Goal: Complete application form: Complete application form

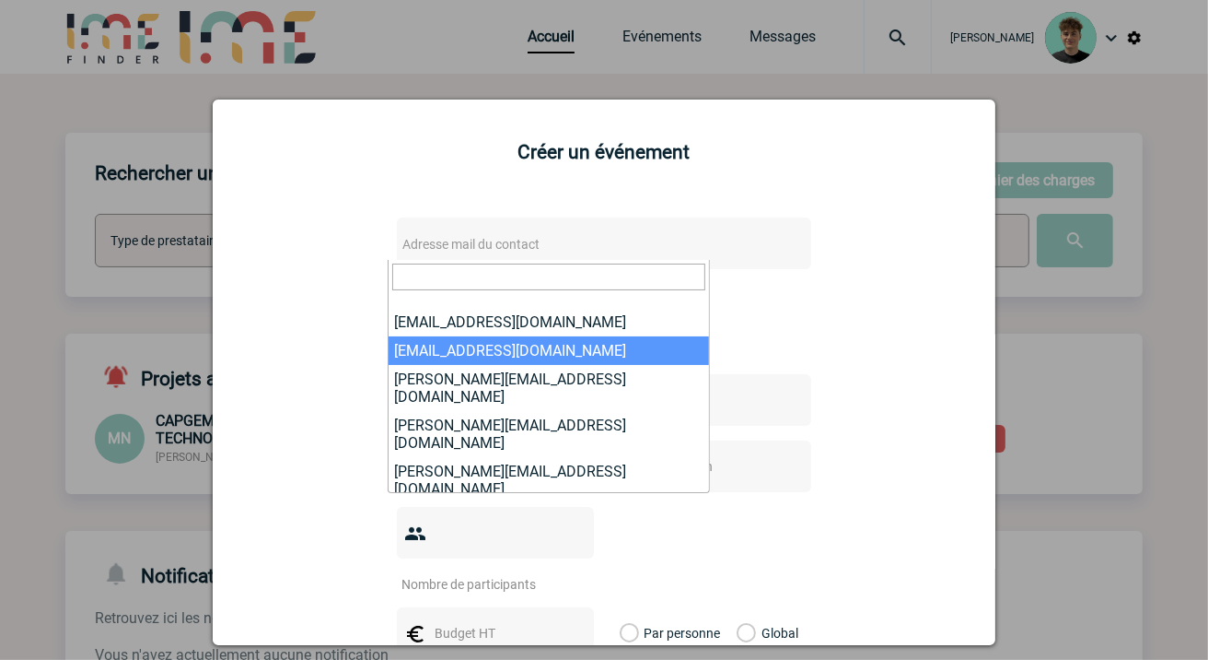
click at [1045, 456] on div at bounding box center [604, 330] width 1208 height 660
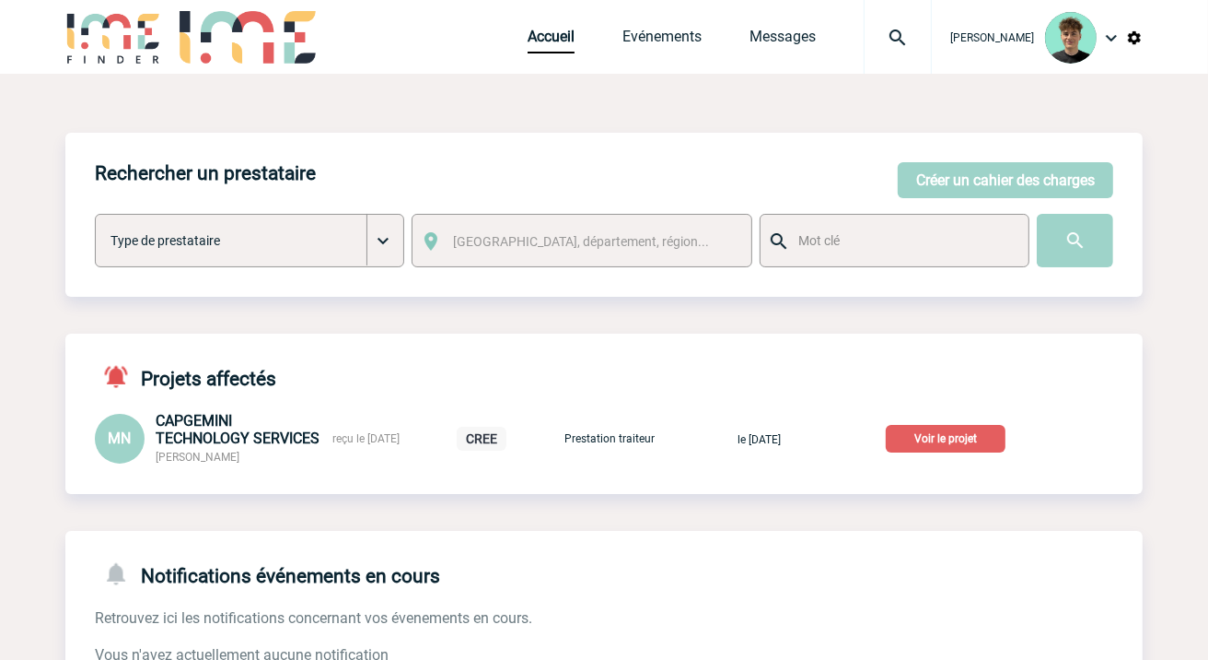
click at [936, 438] on p "Voir le projet" at bounding box center [946, 439] width 120 height 28
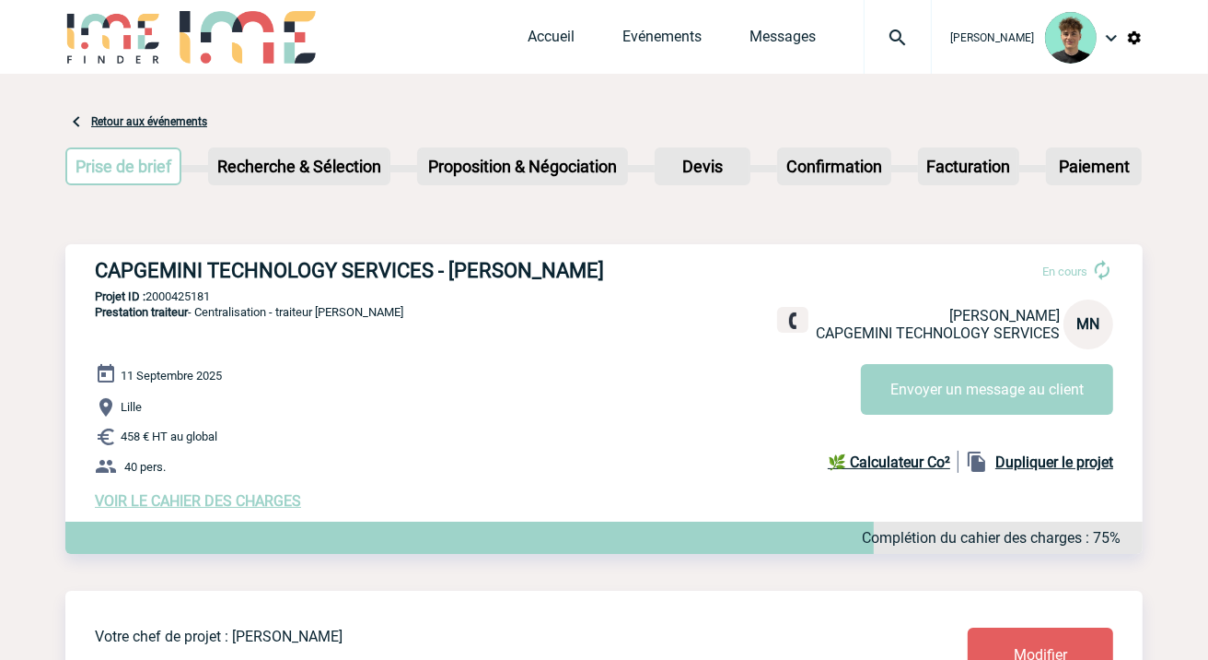
click at [164, 269] on h3 "CAPGEMINI TECHNOLOGY SERVICES - Mathilde NOPPE" at bounding box center [371, 270] width 553 height 23
drag, startPoint x: 162, startPoint y: 269, endPoint x: 319, endPoint y: 262, distance: 156.8
click at [319, 262] on h3 "CAPGEMINI TECHNOLOGY SERVICES - Mathilde NOPPE" at bounding box center [371, 270] width 553 height 23
click at [134, 247] on div "CAPGEMINI TECHNOLOGY SERVICES - Mathilde NOPPE En cours Mathilde NOPPE CAPGEMIN…" at bounding box center [604, 384] width 1078 height 280
drag, startPoint x: 134, startPoint y: 247, endPoint x: 471, endPoint y: 238, distance: 336.3
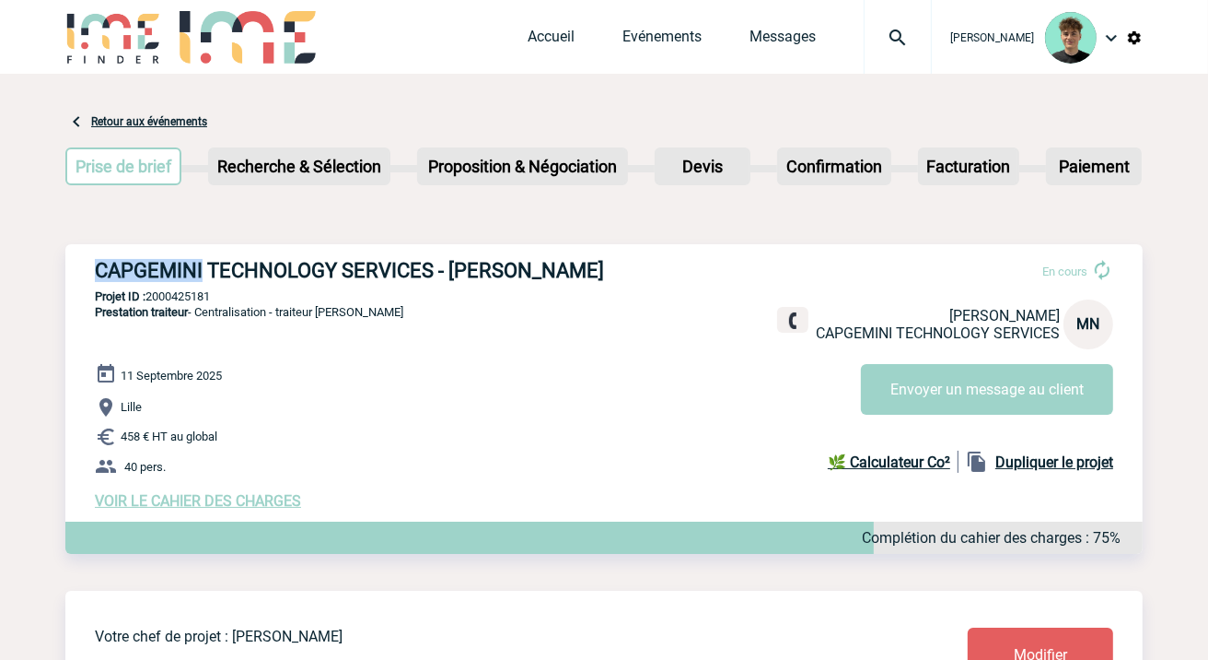
click at [609, 259] on h3 "CAPGEMINI TECHNOLOGY SERVICES - Mathilde NOPPE" at bounding box center [371, 270] width 553 height 23
drag, startPoint x: 599, startPoint y: 265, endPoint x: 122, endPoint y: 246, distance: 477.5
click at [122, 246] on div "CAPGEMINI TECHNOLOGY SERVICES - Mathilde NOPPE En cours Mathilde NOPPE CAPGEMIN…" at bounding box center [604, 384] width 1078 height 280
drag, startPoint x: 76, startPoint y: 265, endPoint x: 630, endPoint y: 270, distance: 553.6
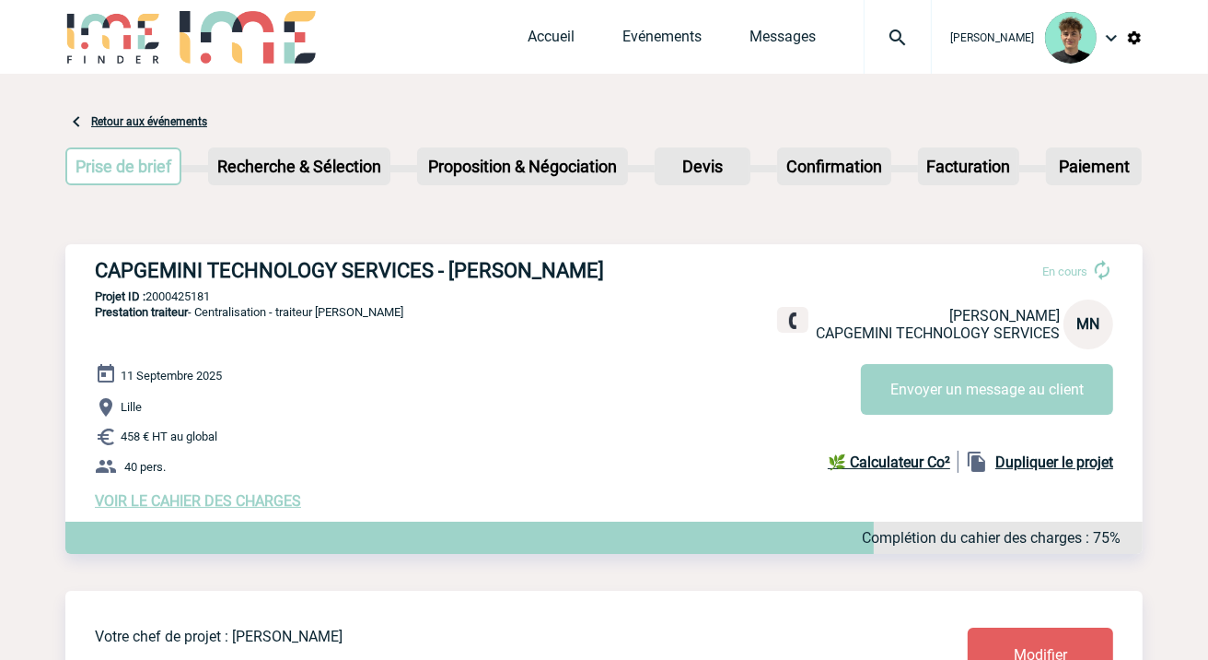
click at [630, 270] on div "CAPGEMINI TECHNOLOGY SERVICES - Mathilde NOPPE En cours Mathilde NOPPE CAPGEMIN…" at bounding box center [604, 384] width 1078 height 280
copy h3 "CAPGEMINI TECHNOLOGY SERVICES - Mathilde NOPPE"
click at [170, 293] on p "Projet ID : 2000425181" at bounding box center [604, 296] width 1078 height 14
copy p "2000425181"
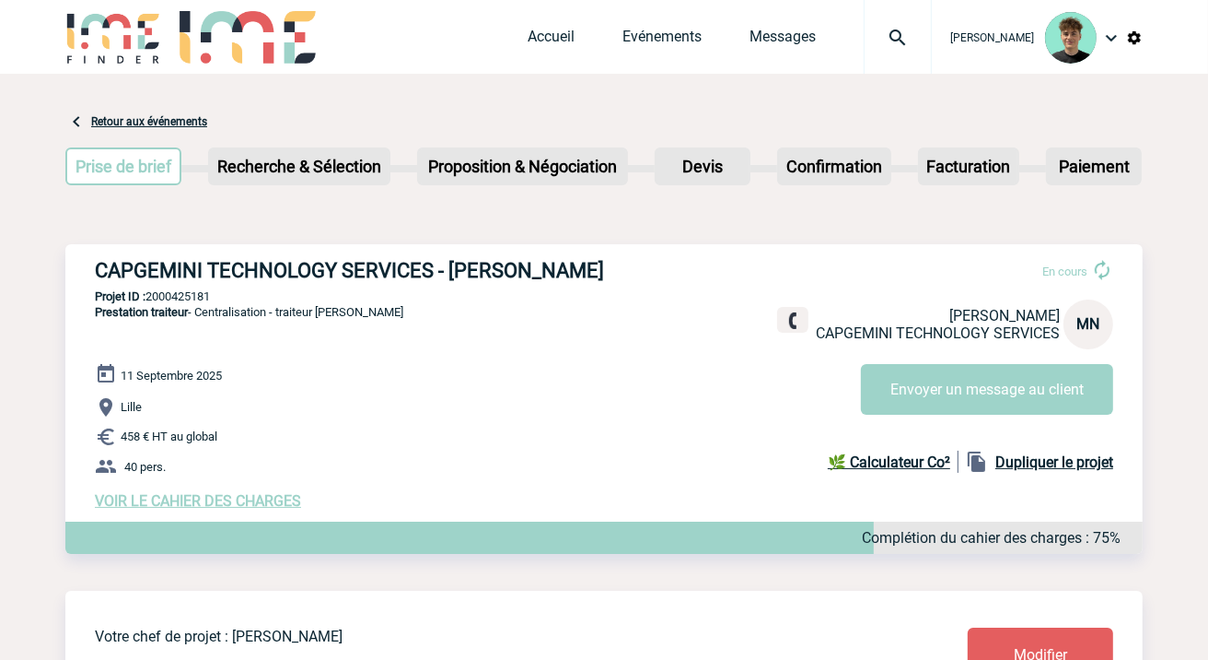
click at [188, 123] on link "Retour aux événements" at bounding box center [149, 121] width 116 height 13
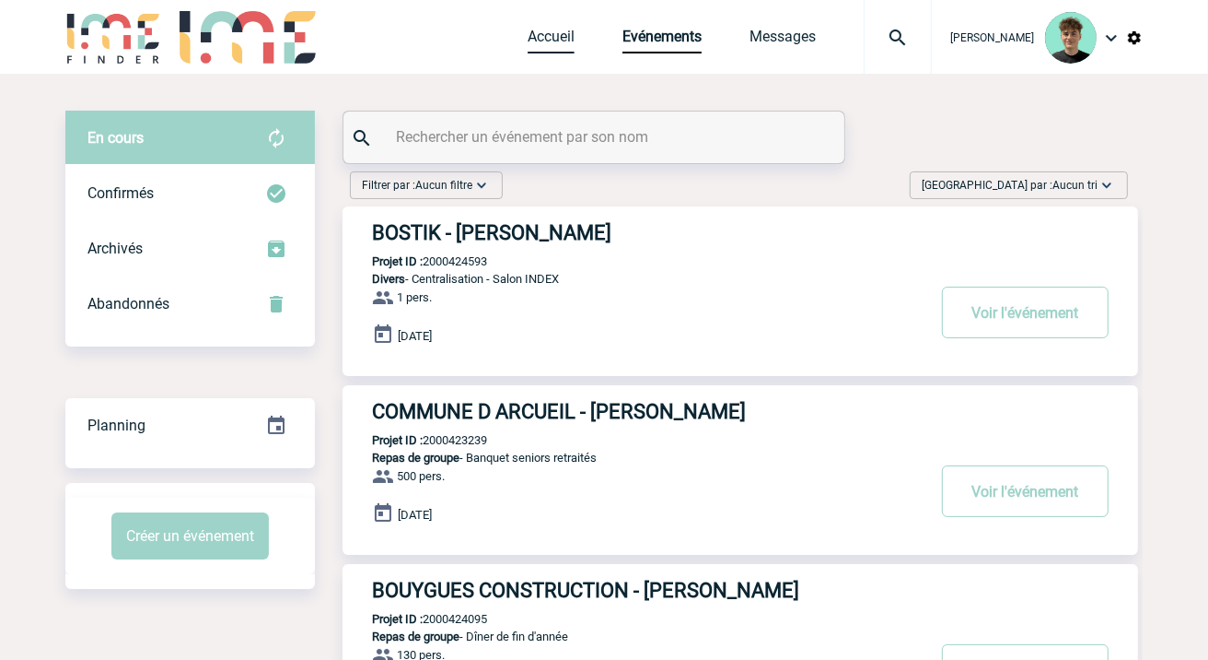
click at [573, 46] on link "Accueil" at bounding box center [551, 41] width 47 height 26
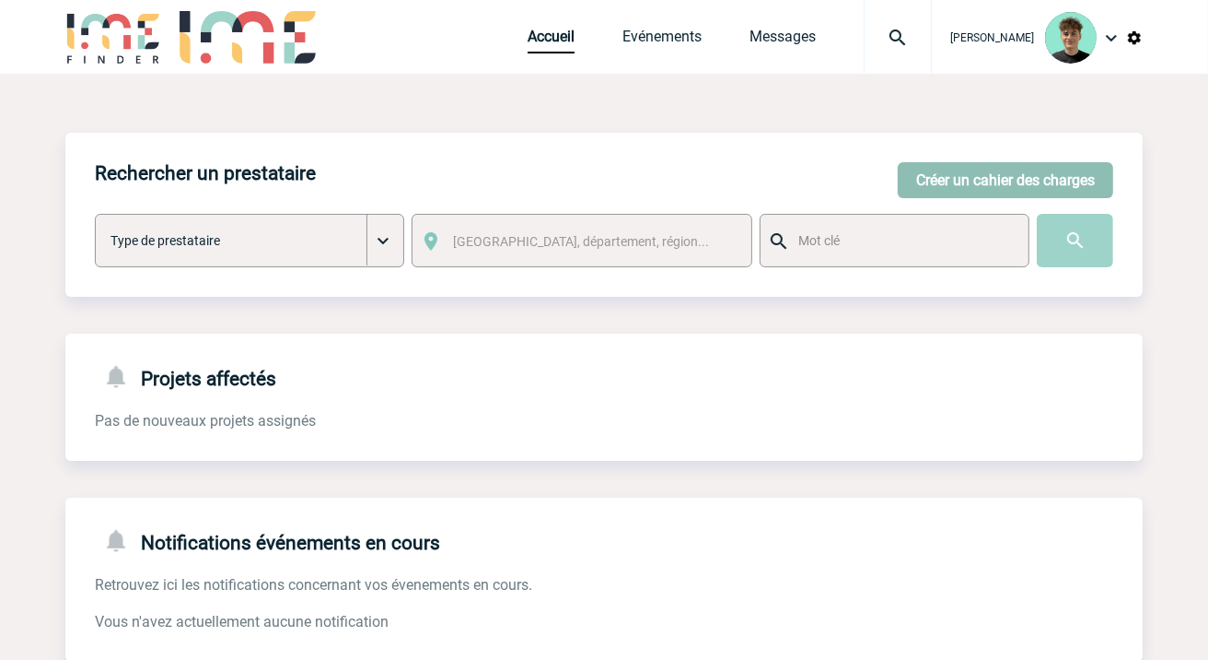
click at [1022, 167] on button "Créer un cahier des charges" at bounding box center [1006, 180] width 216 height 36
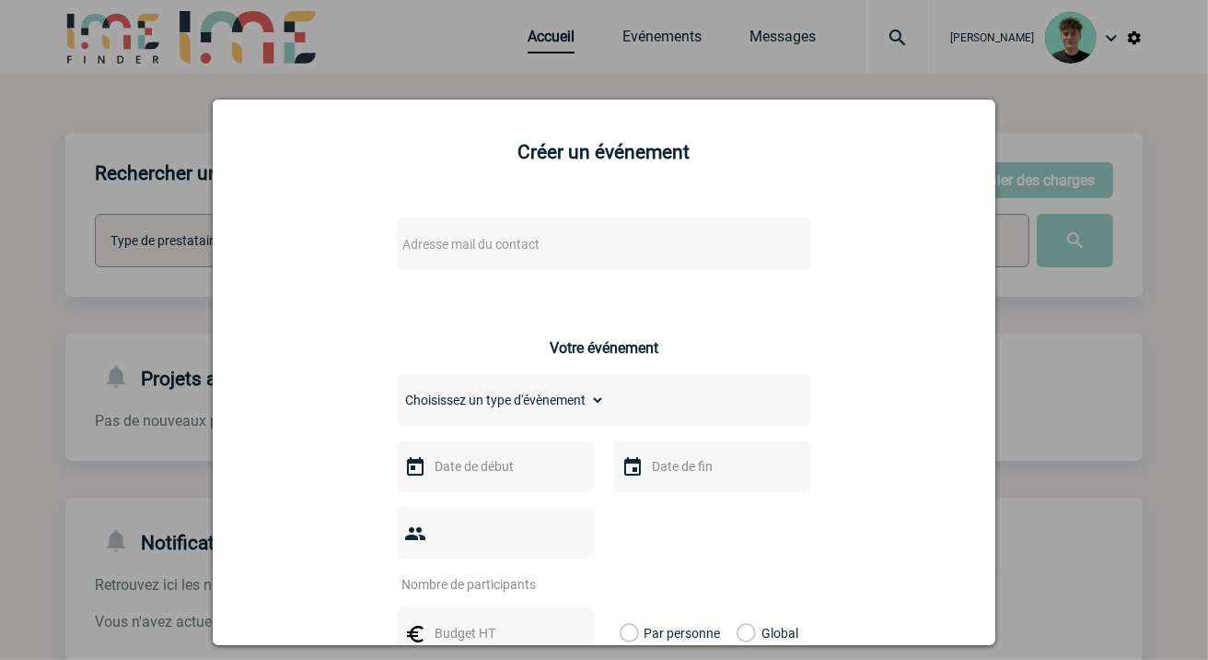
click at [628, 251] on span "Adresse mail du contact" at bounding box center [556, 244] width 322 height 26
drag, startPoint x: 489, startPoint y: 279, endPoint x: 366, endPoint y: 300, distance: 125.2
click at [366, 300] on body "Victor KALB Accueil Evénements" at bounding box center [604, 468] width 1208 height 936
click at [626, 271] on input "leila.obremski@capgemini.com>" at bounding box center [548, 276] width 313 height 27
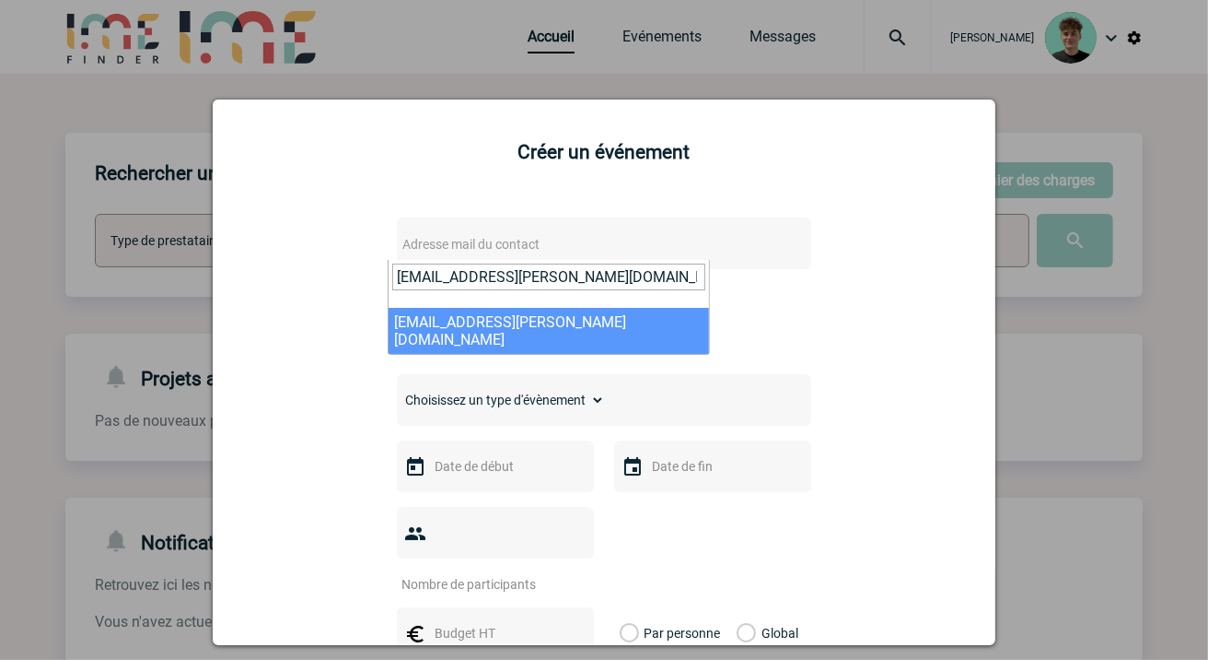
type input "leila.obremski@capgemini.com"
select select "113637"
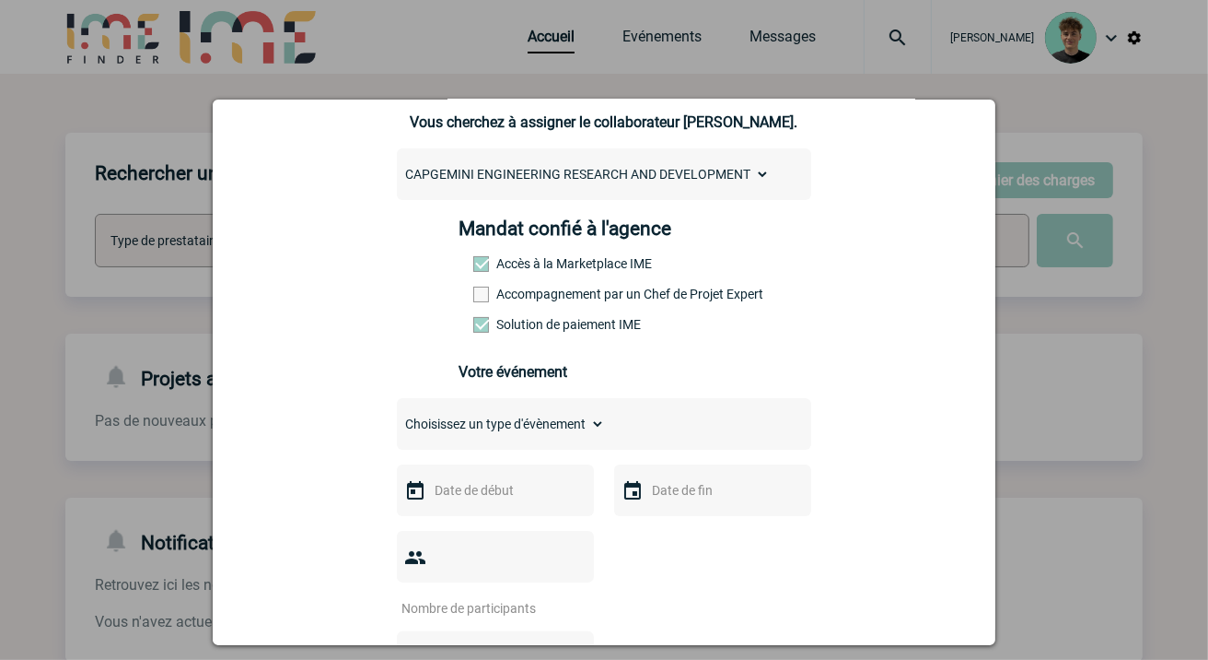
scroll to position [204, 0]
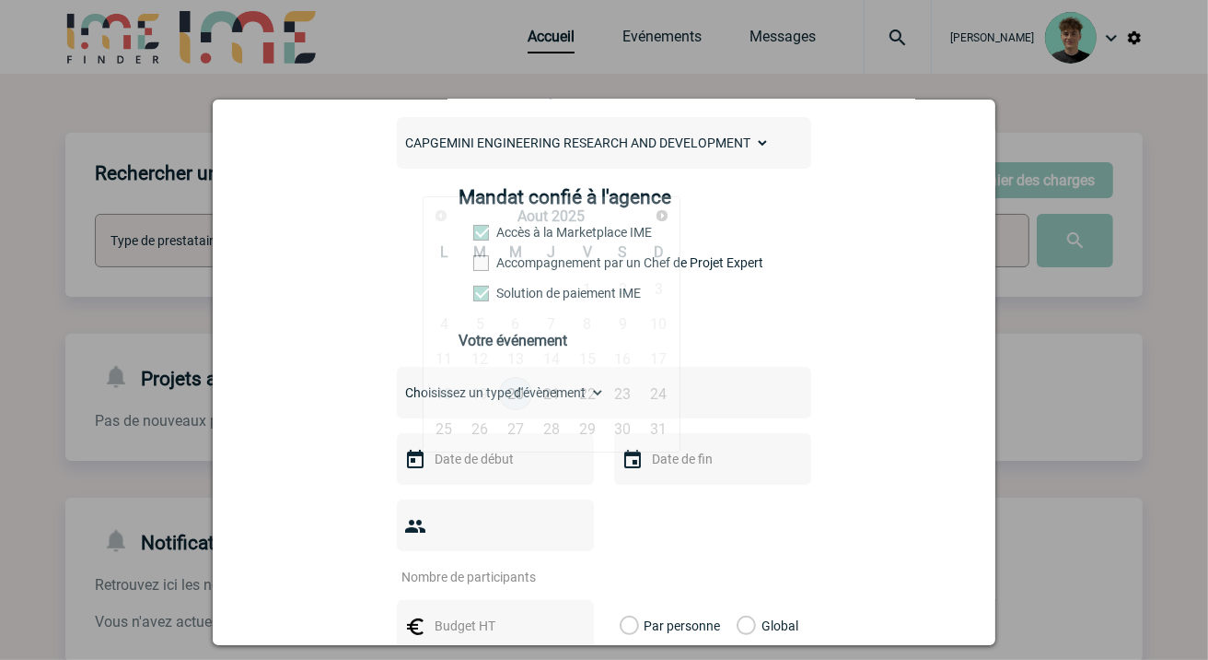
click at [549, 471] on input "text" at bounding box center [493, 459] width 127 height 24
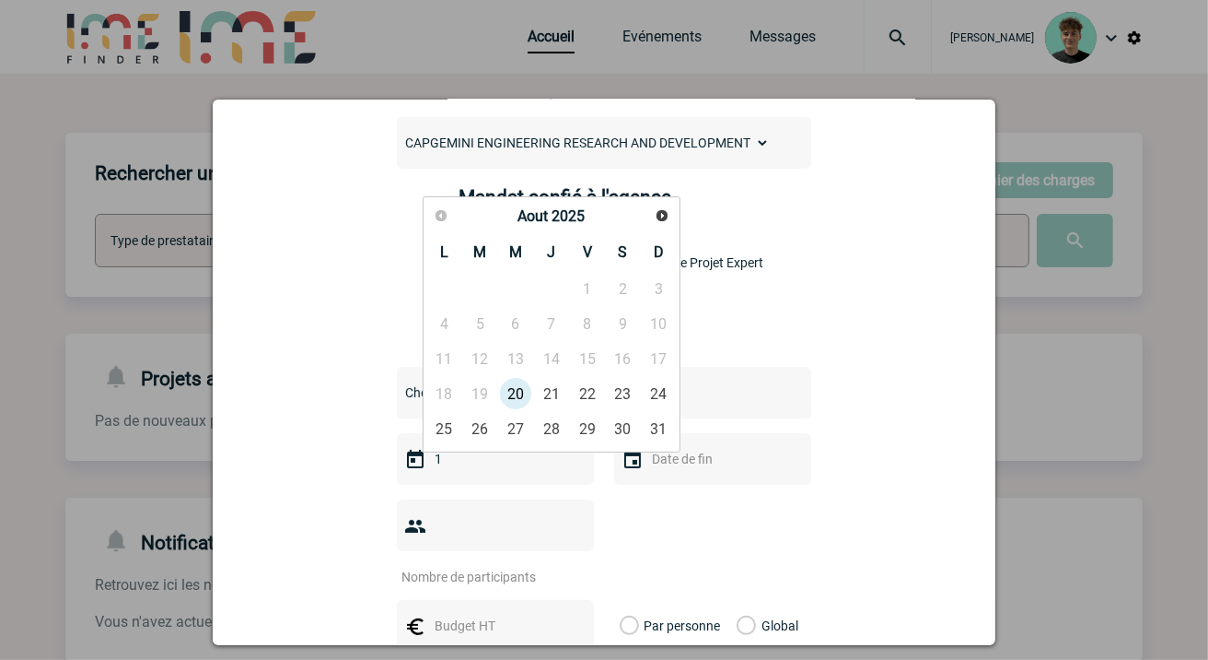
type input "1"
click at [651, 217] on link "Suivant" at bounding box center [662, 216] width 29 height 29
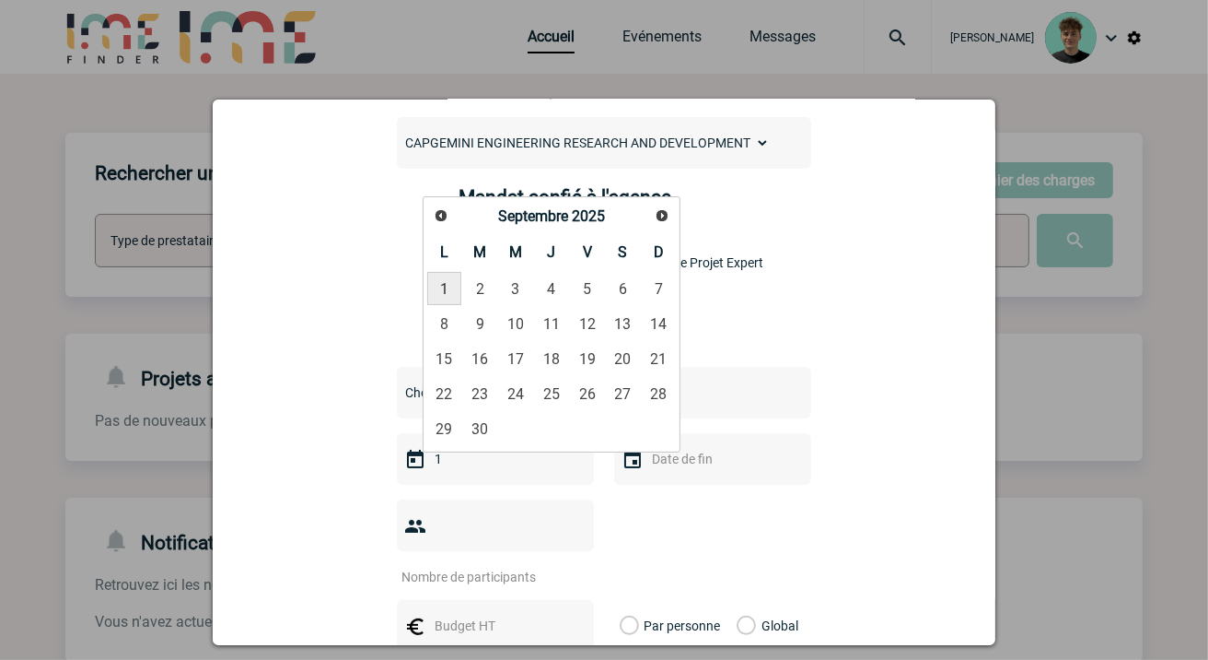
click at [438, 284] on link "1" at bounding box center [444, 288] width 34 height 33
type input "01-09-2025"
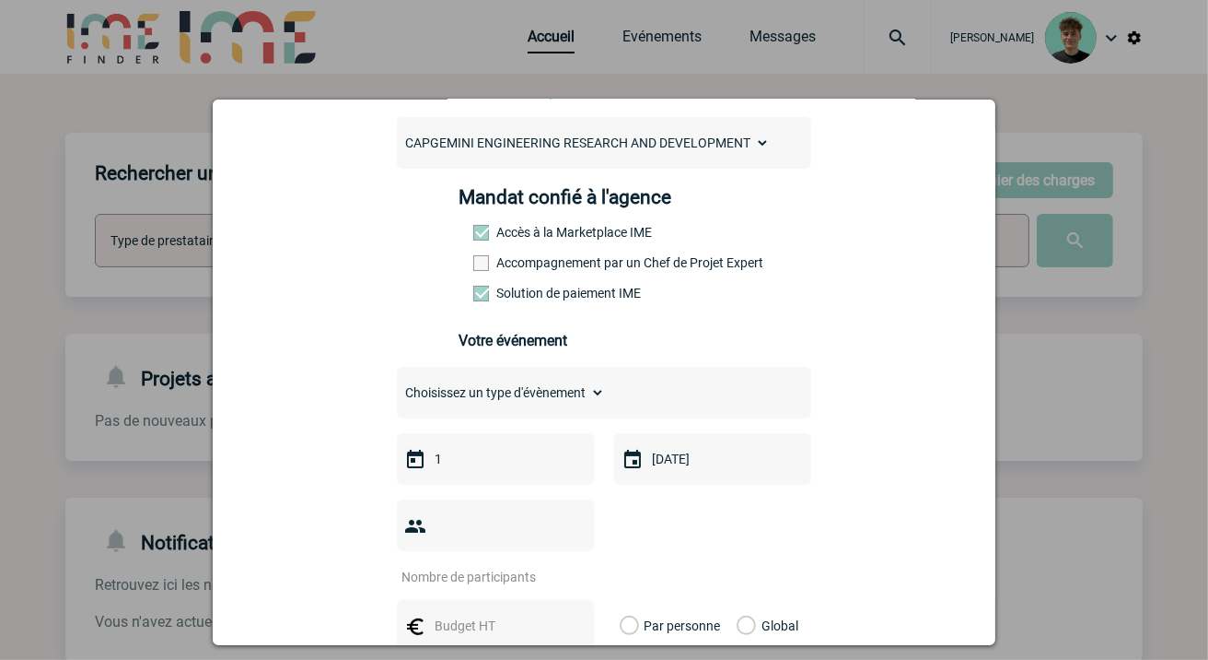
click at [513, 484] on div "1" at bounding box center [495, 459] width 197 height 52
click at [512, 468] on input "1" at bounding box center [493, 459] width 127 height 24
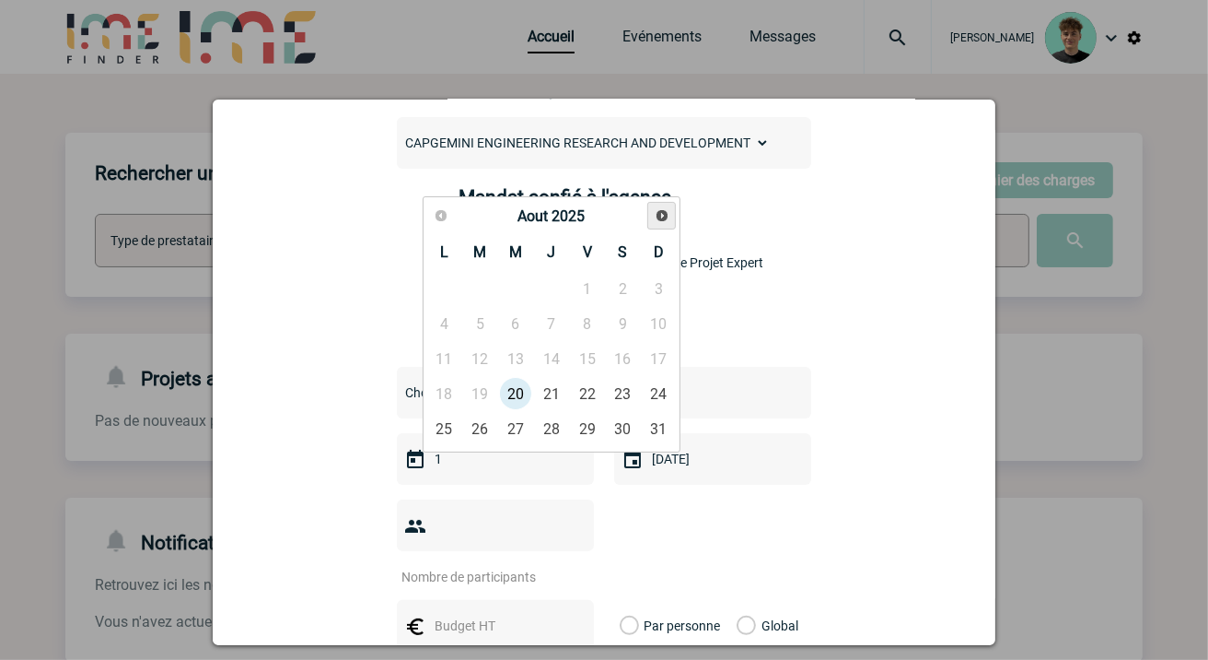
click at [649, 215] on link "Suivant" at bounding box center [662, 216] width 29 height 29
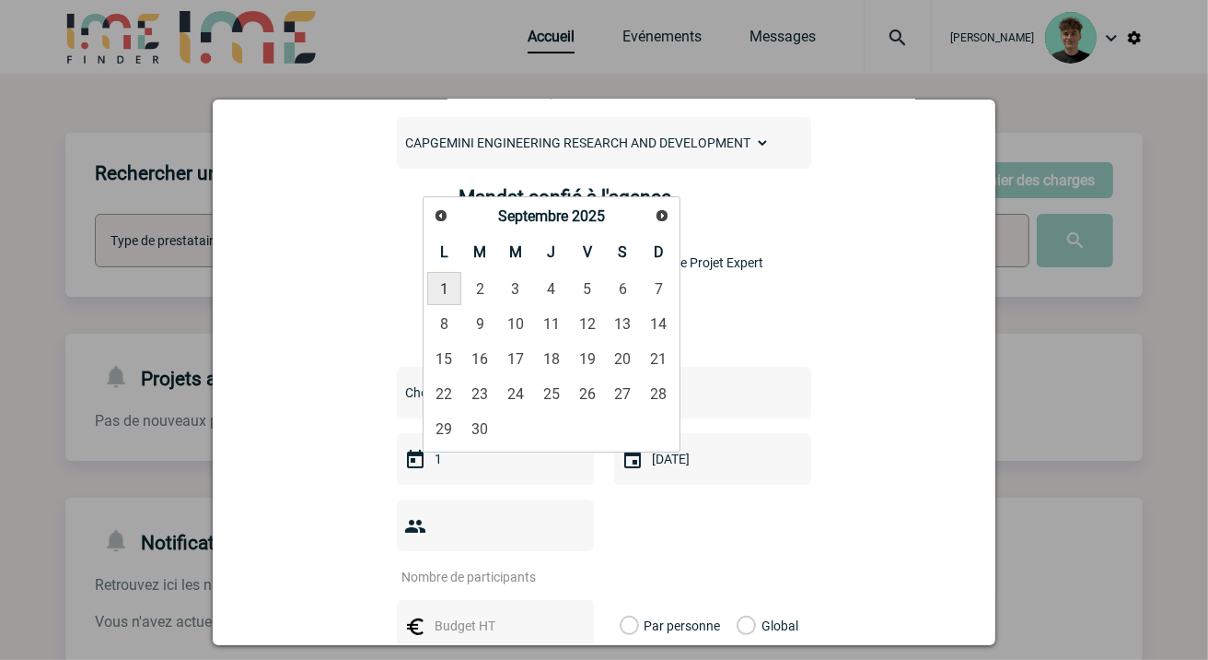
click at [447, 290] on link "1" at bounding box center [444, 288] width 34 height 33
type input "01-09-2025"
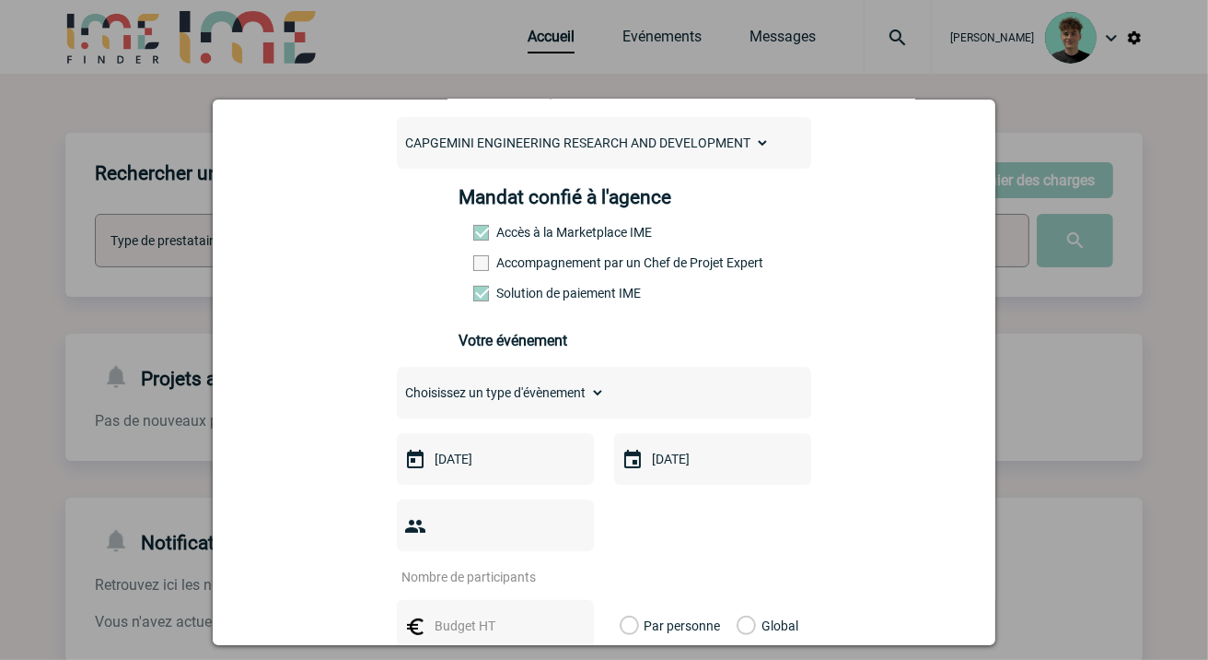
click at [507, 565] on input "number" at bounding box center [483, 577] width 173 height 24
click at [481, 565] on input "number" at bounding box center [483, 577] width 173 height 24
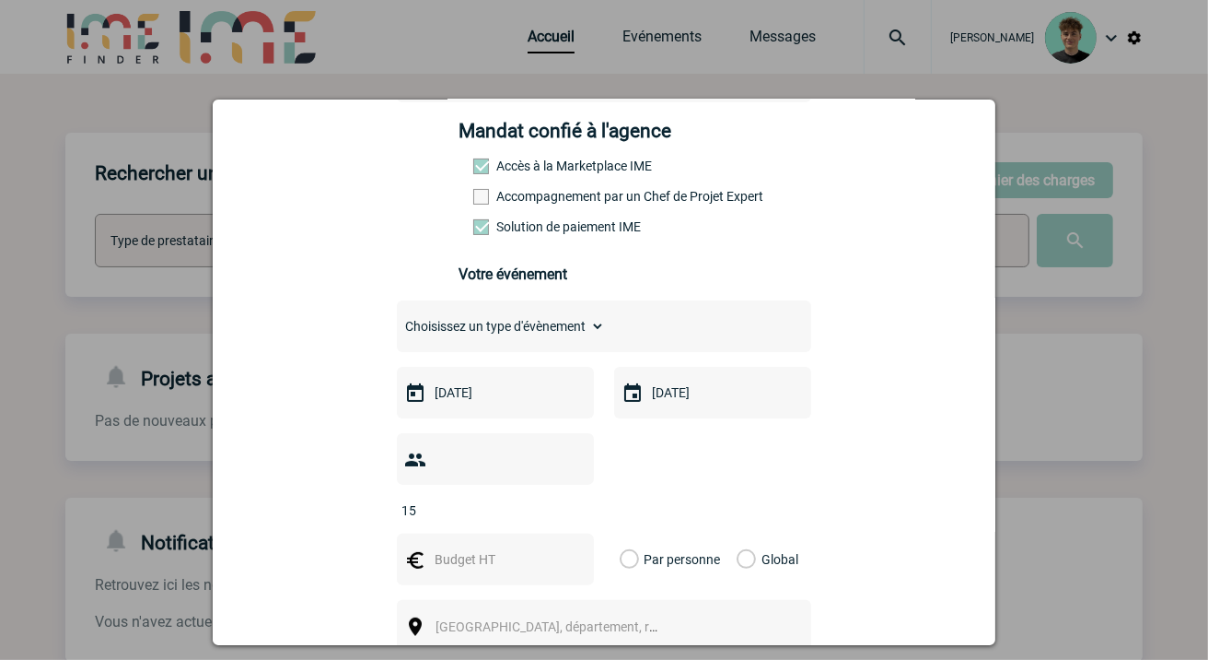
scroll to position [307, 0]
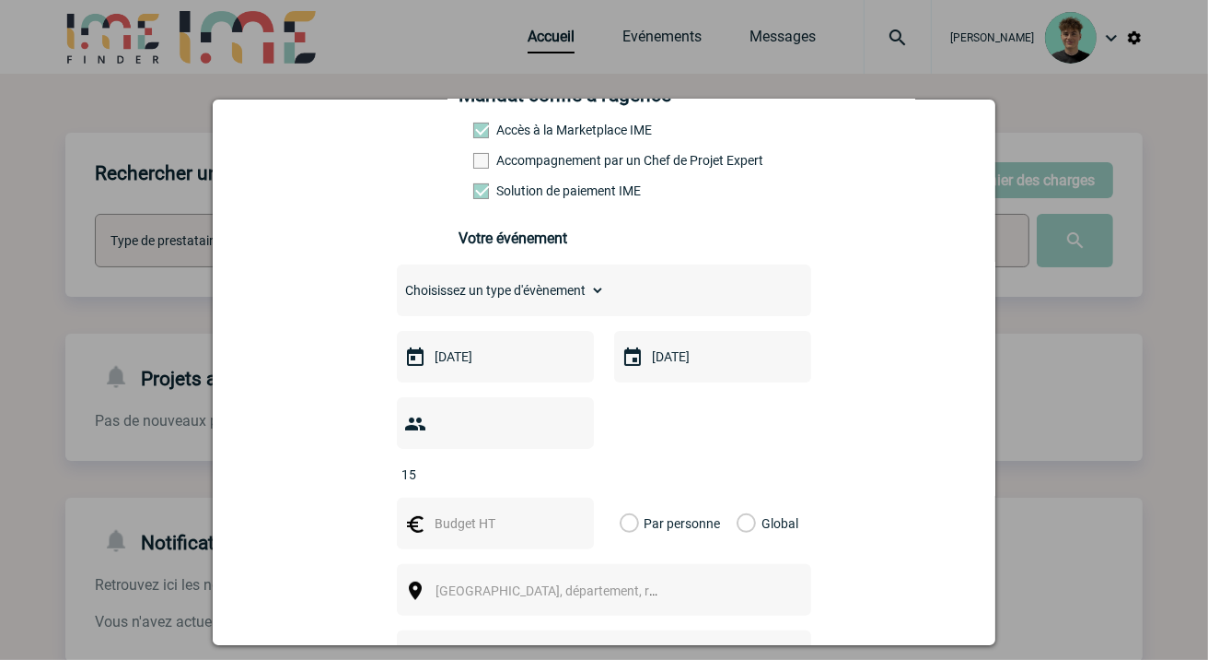
type input "15"
click at [507, 514] on div at bounding box center [495, 523] width 197 height 52
click at [750, 504] on div "Global" at bounding box center [765, 523] width 62 height 52
click at [739, 497] on label "Global" at bounding box center [743, 523] width 12 height 52
click at [0, 0] on input "Global" at bounding box center [0, 0] width 0 height 0
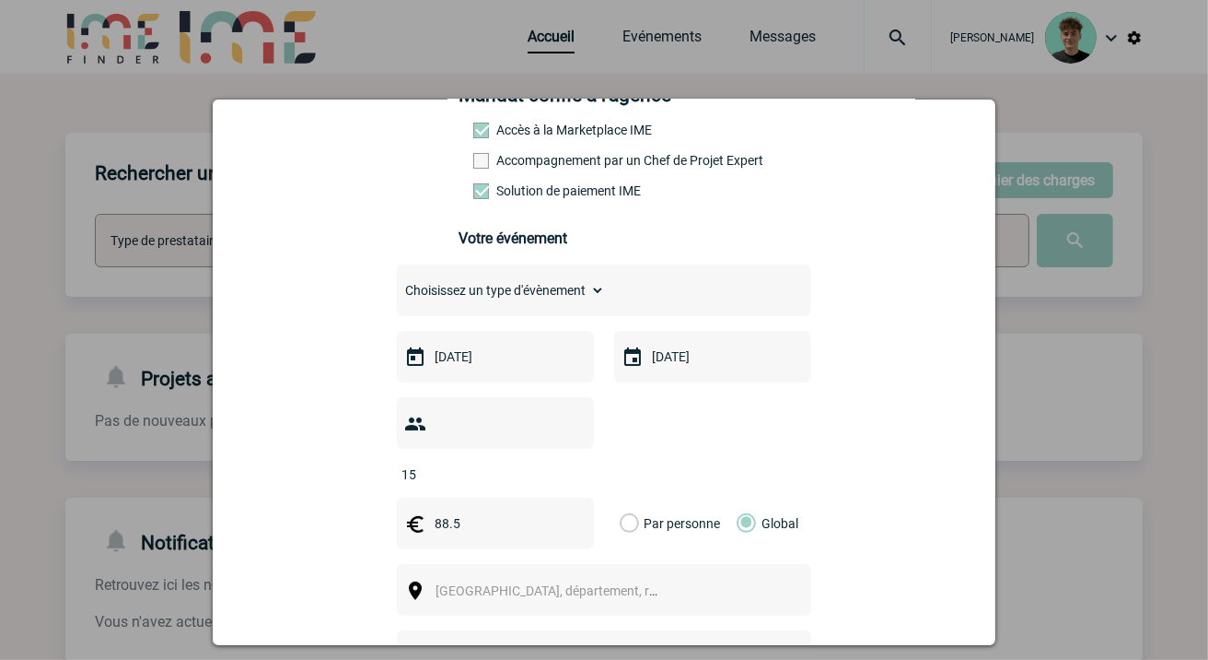
click at [443, 511] on input "88.5" at bounding box center [493, 523] width 127 height 24
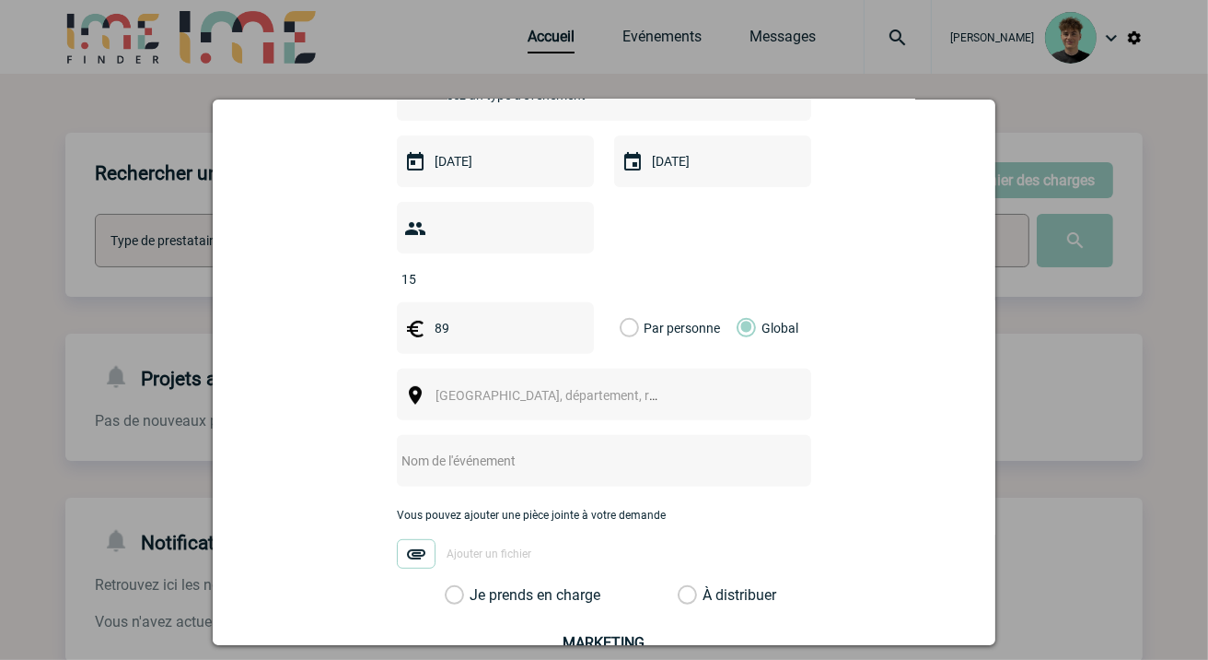
scroll to position [511, 0]
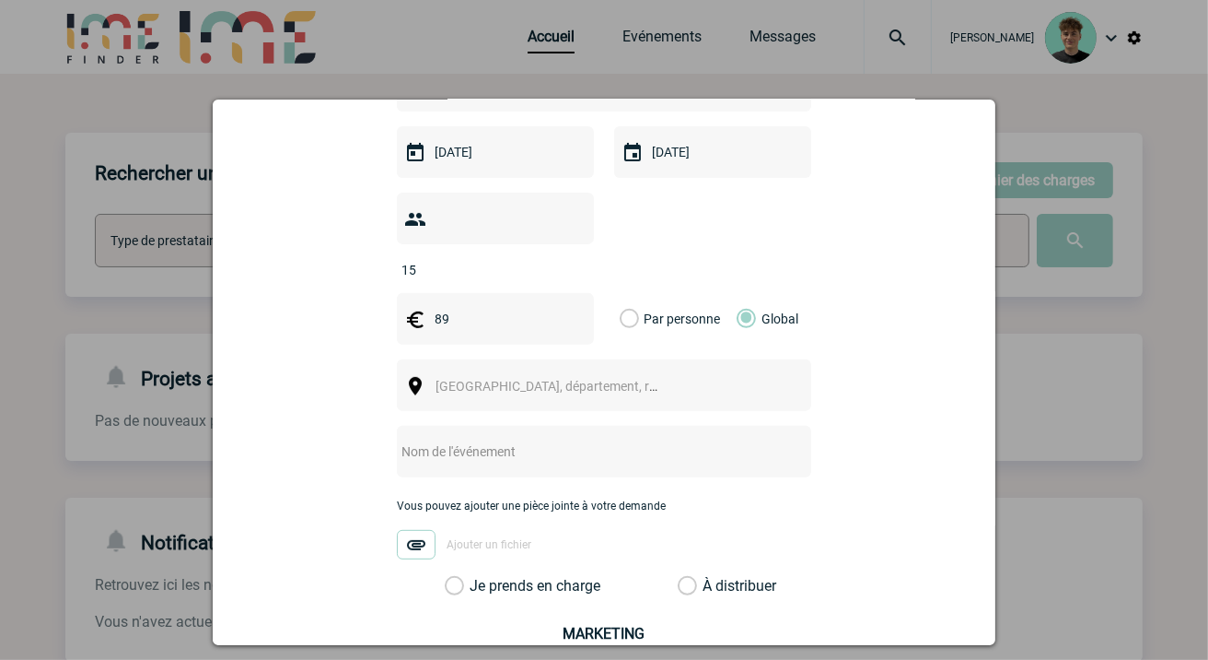
type input "89"
click at [543, 359] on div "[GEOGRAPHIC_DATA], département, région..." at bounding box center [604, 385] width 414 height 52
click at [542, 373] on span "[GEOGRAPHIC_DATA], département, région..." at bounding box center [554, 386] width 253 height 26
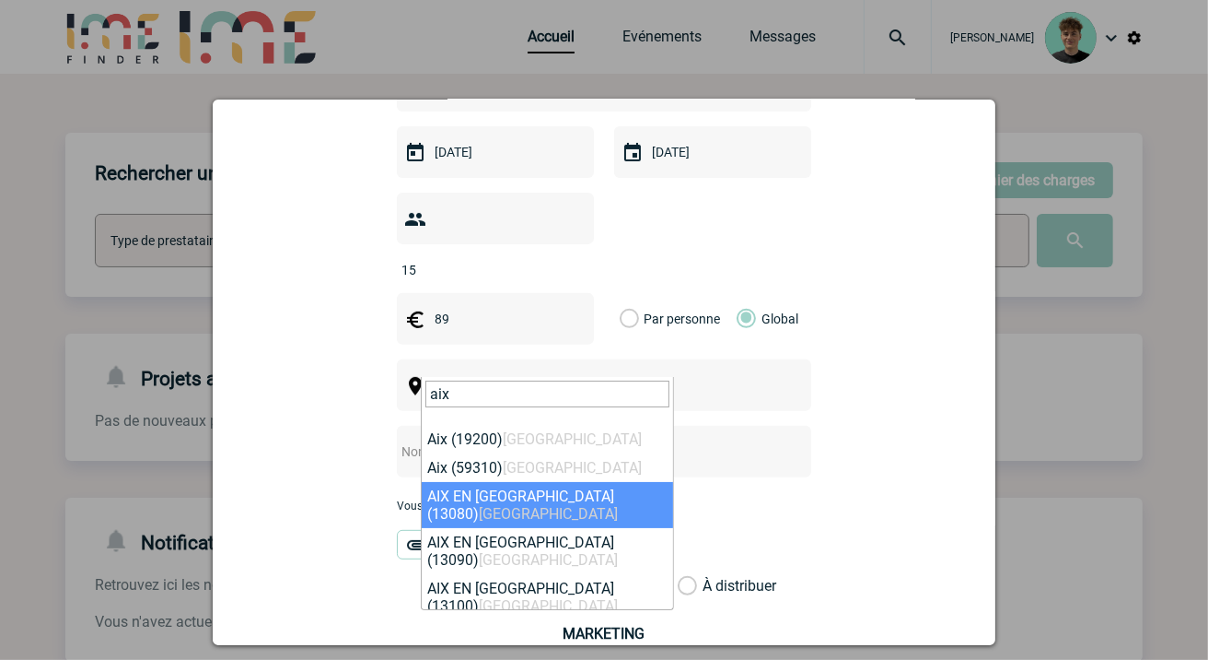
type input "aix"
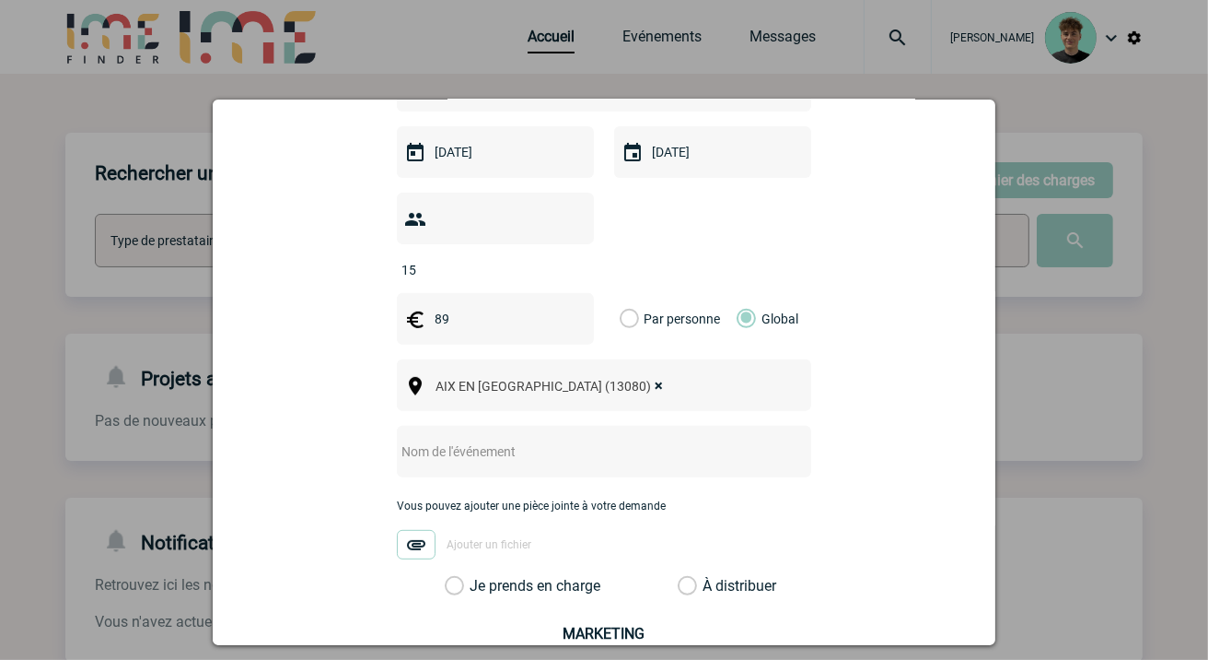
select select "7194"
click at [563, 439] on input "text" at bounding box center [580, 451] width 366 height 24
click at [455, 439] on input "CENTRALISTAION" at bounding box center [580, 451] width 366 height 24
click at [459, 439] on input "CENTRALISTAION" at bounding box center [580, 451] width 366 height 24
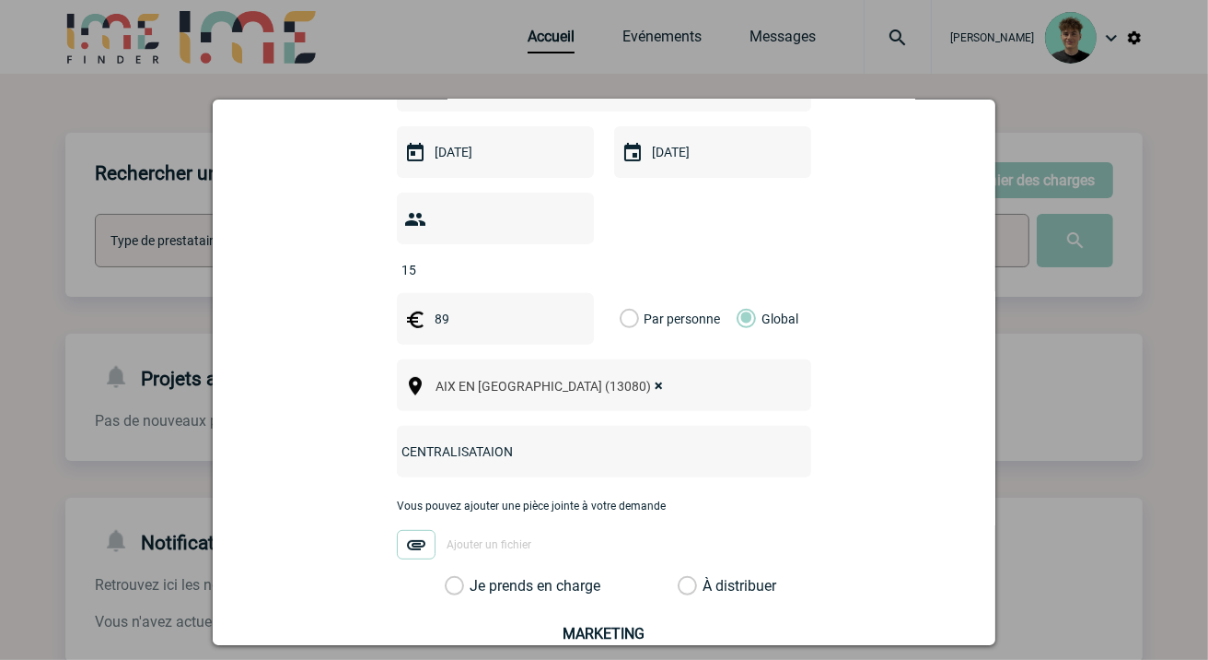
click at [484, 439] on input "CENTRALISATAION" at bounding box center [580, 451] width 366 height 24
click at [594, 439] on input "CENTRALISATION" at bounding box center [580, 451] width 366 height 24
click at [668, 439] on input "CENTRALISATION - Petit déjeuner avec Azur Trateur" at bounding box center [580, 451] width 366 height 24
type input "CENTRALISATION - Petit déjeuner avec Azur Traiteur"
click at [476, 577] on label "Je prends en charge" at bounding box center [460, 586] width 31 height 18
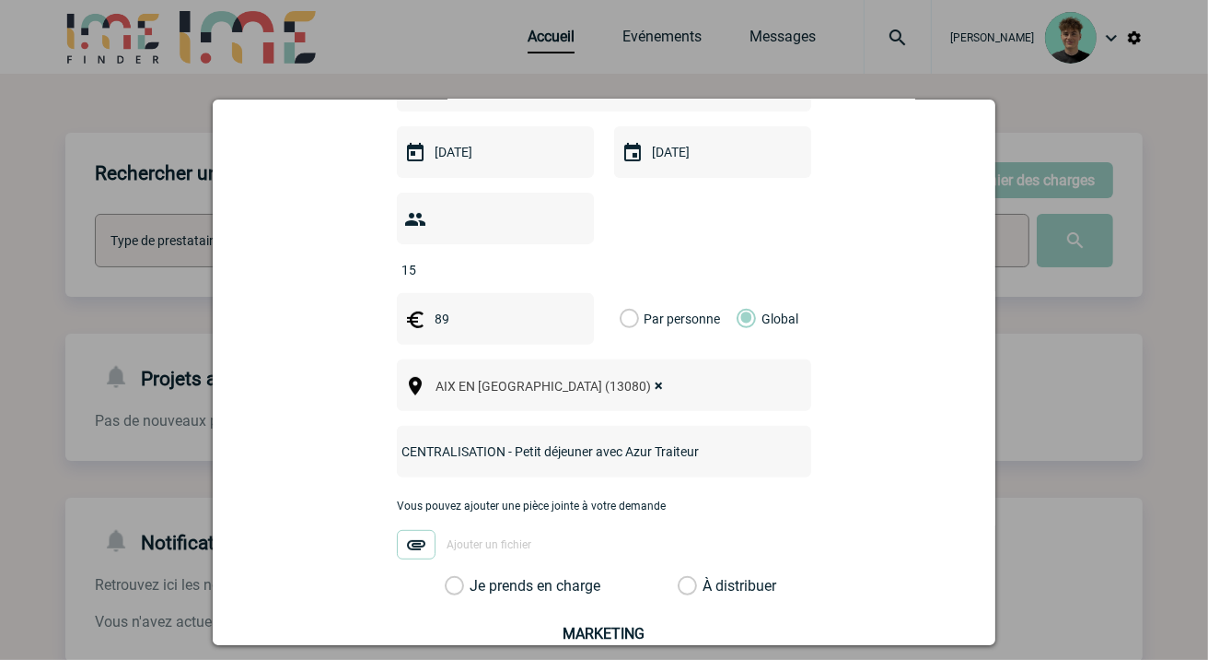
click at [0, 0] on input "Je prends en charge" at bounding box center [0, 0] width 0 height 0
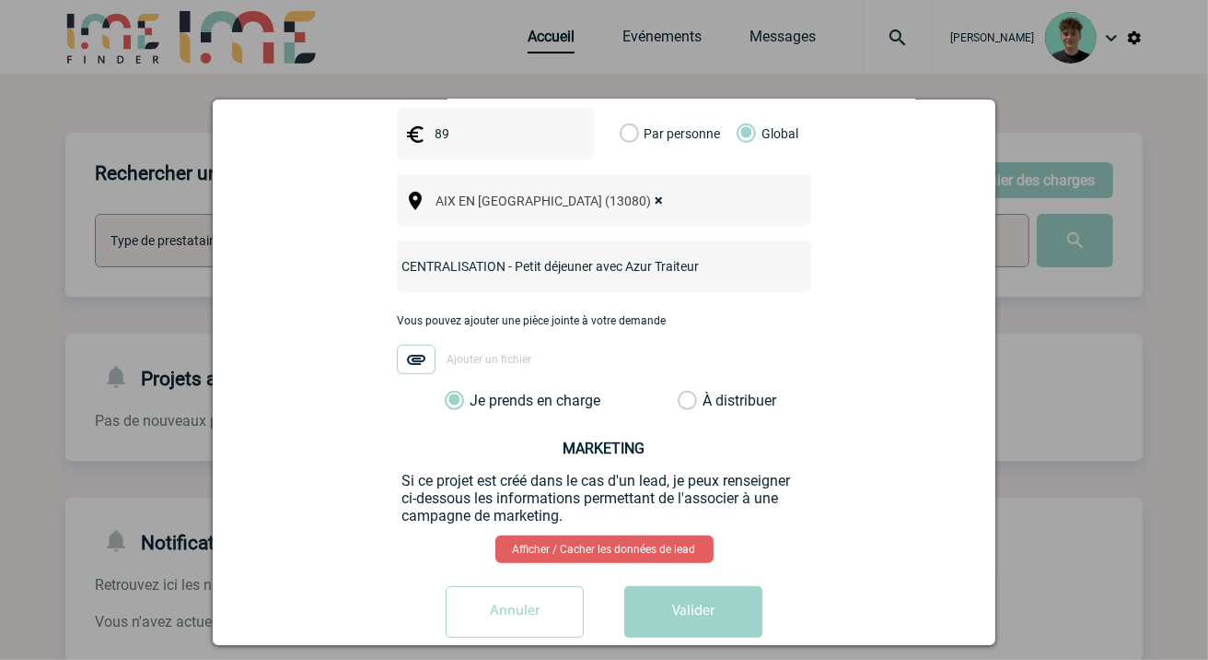
scroll to position [715, 0]
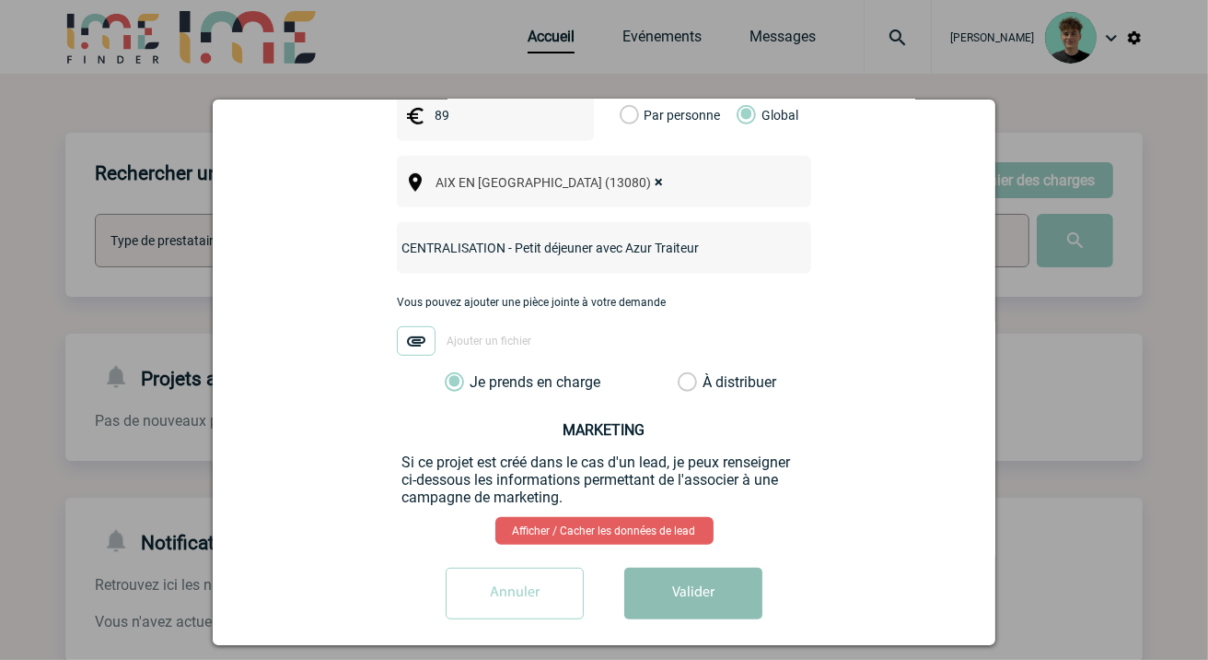
click at [648, 573] on button "Valider" at bounding box center [693, 593] width 138 height 52
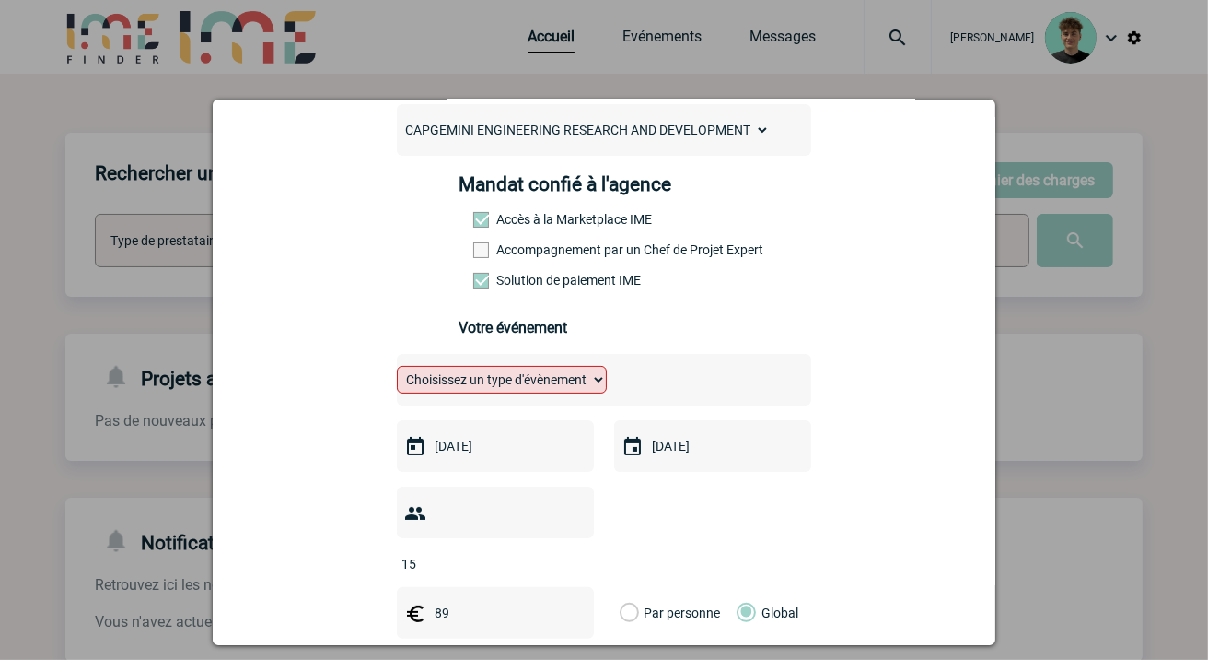
scroll to position [204, 0]
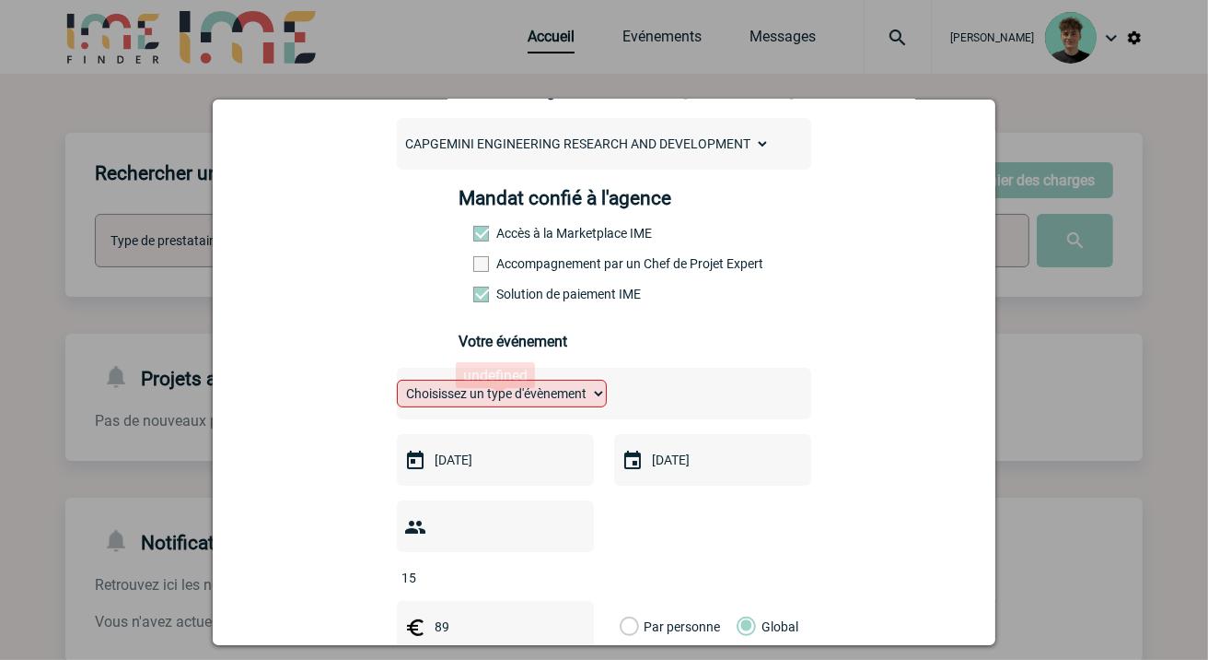
click at [573, 391] on select "Choisissez un type d'évènement Séminaire avec nuitée Séminaire sans nuitée Repa…" at bounding box center [502, 393] width 210 height 28
select select "5"
click at [397, 392] on select "Choisissez un type d'évènement Séminaire avec nuitée Séminaire sans nuitée Repa…" at bounding box center [502, 393] width 210 height 28
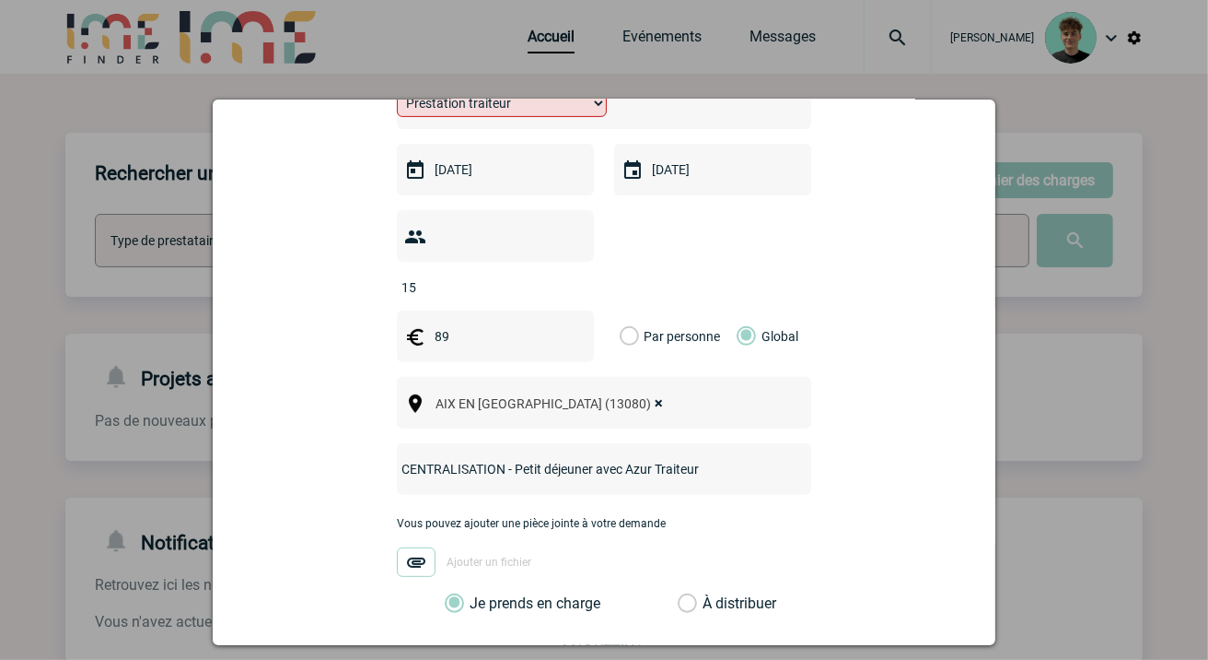
scroll to position [715, 0]
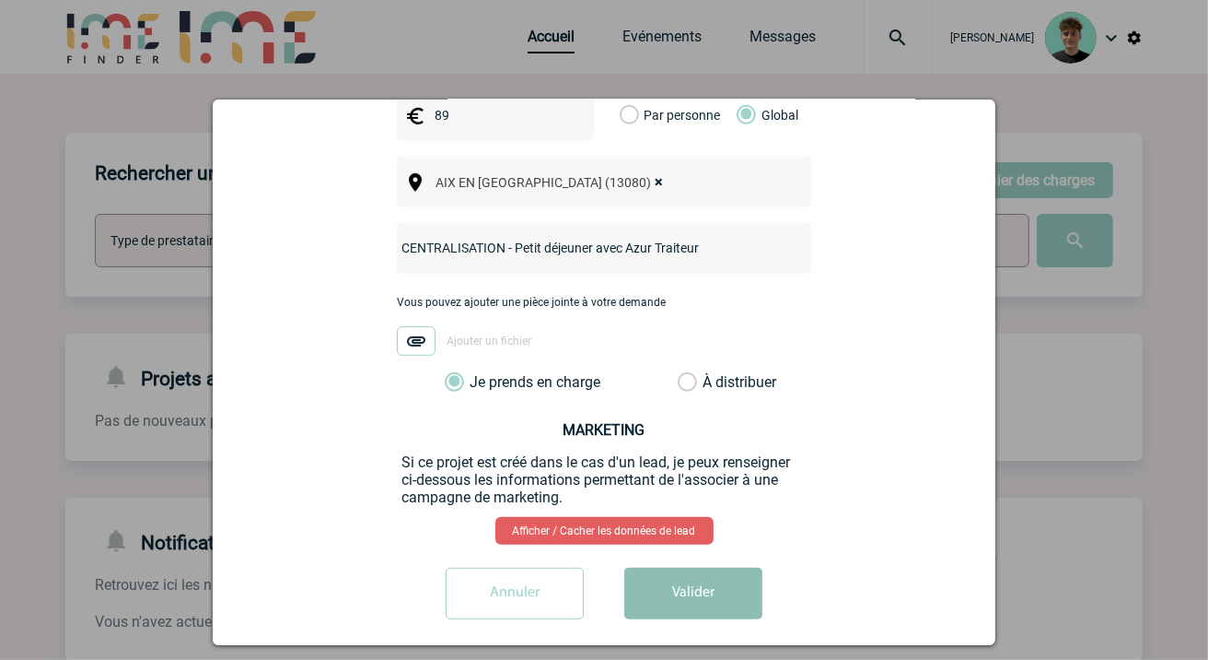
click at [698, 584] on button "Valider" at bounding box center [693, 593] width 138 height 52
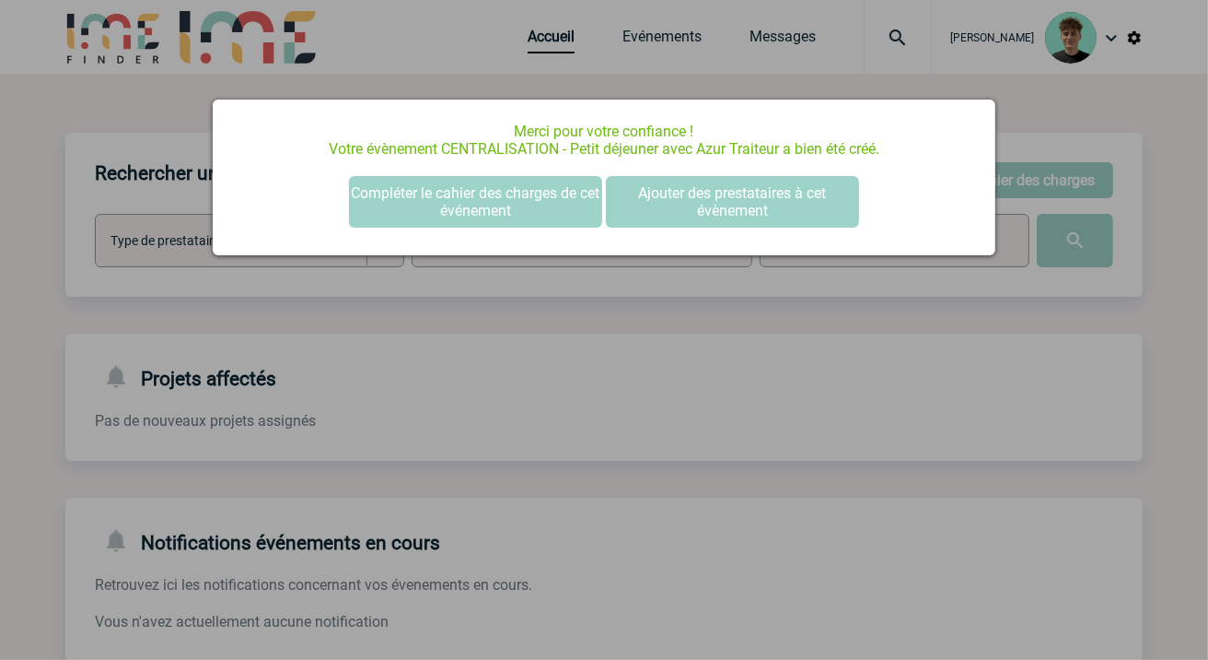
scroll to position [0, 0]
drag, startPoint x: 1167, startPoint y: 484, endPoint x: 1135, endPoint y: 391, distance: 97.6
click at [1168, 473] on div at bounding box center [604, 330] width 1208 height 660
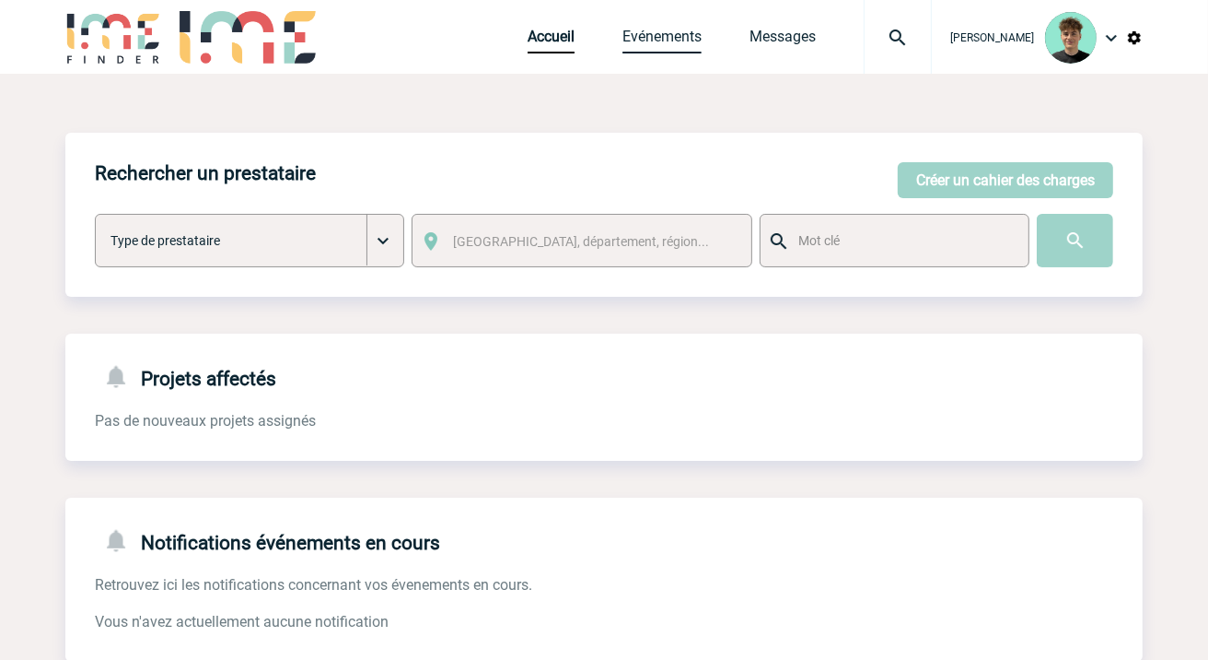
click at [683, 30] on link "Evénements" at bounding box center [662, 41] width 79 height 26
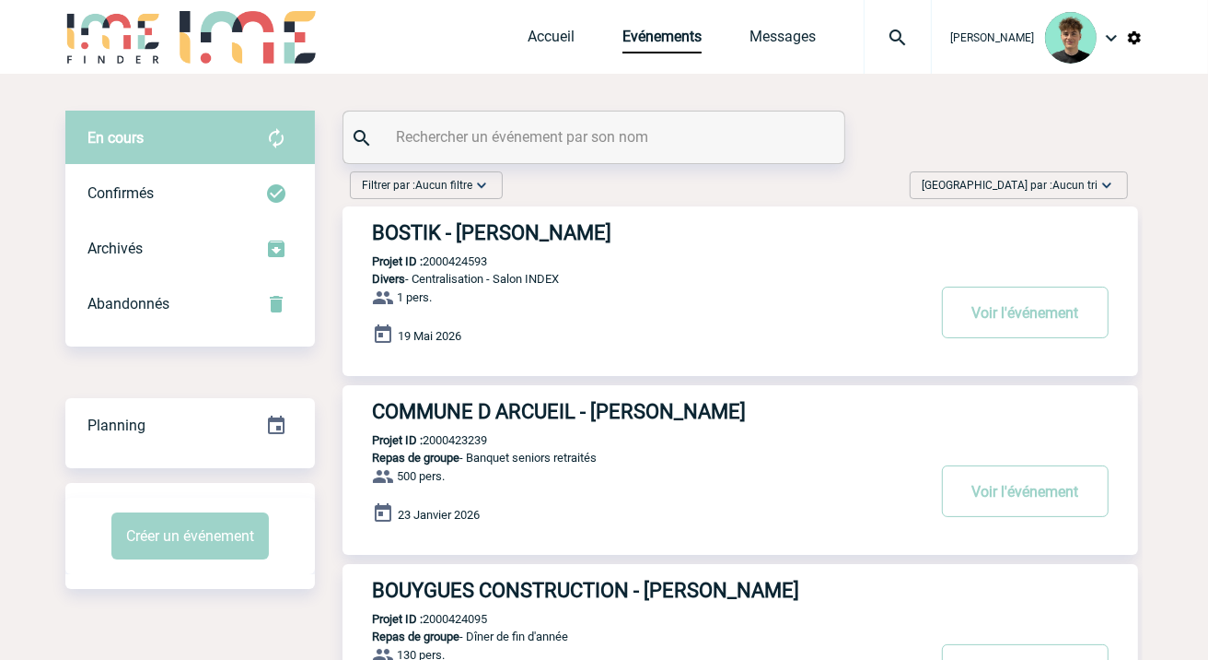
click at [1087, 172] on div "[GEOGRAPHIC_DATA] par : Aucun tri Aucun tri Date d'événement Date d'événement D…" at bounding box center [1019, 185] width 218 height 28
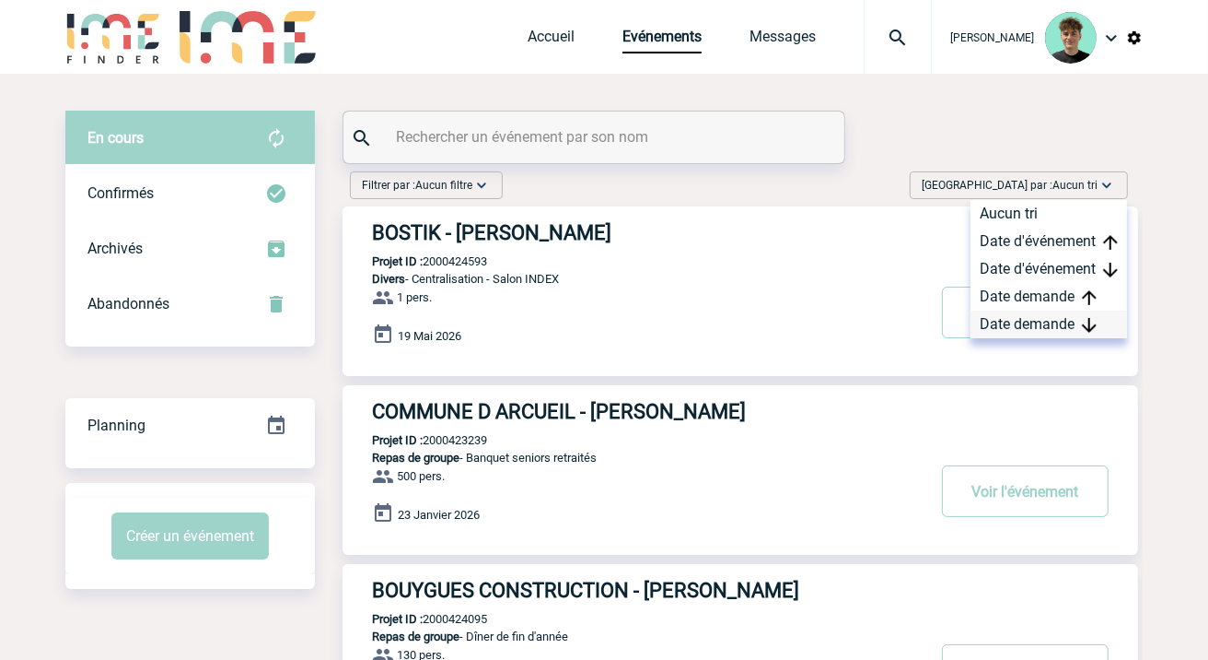
click at [1066, 322] on div "Date demande" at bounding box center [1049, 324] width 157 height 28
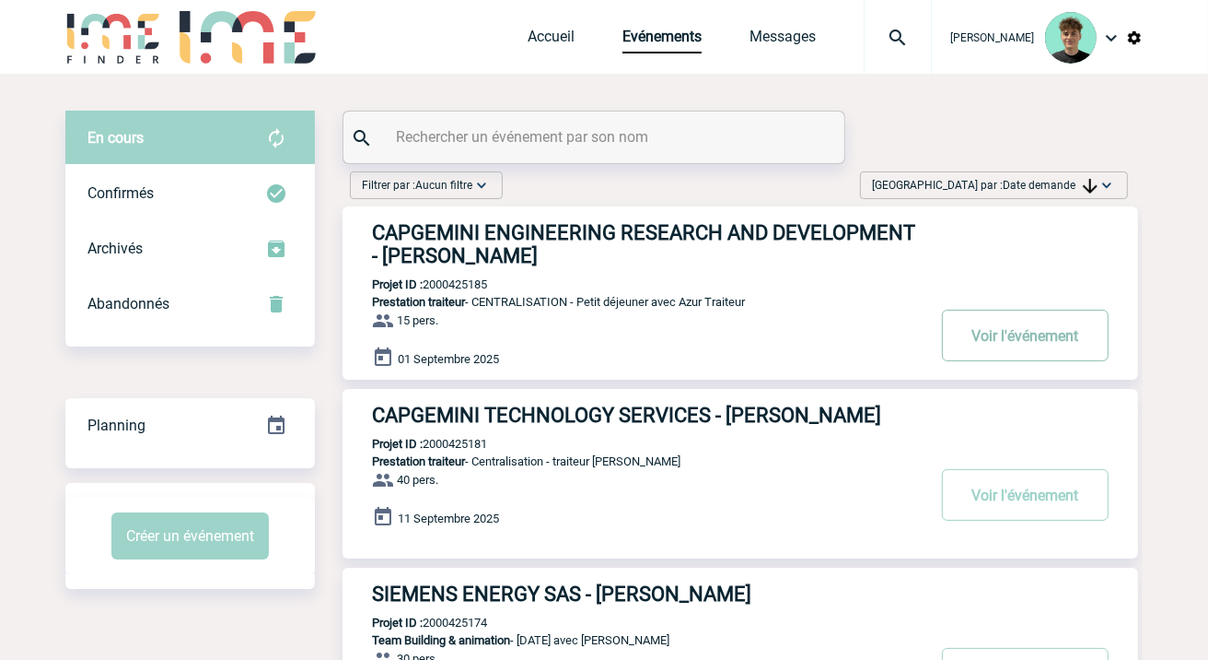
click at [1019, 339] on button "Voir l'événement" at bounding box center [1025, 335] width 167 height 52
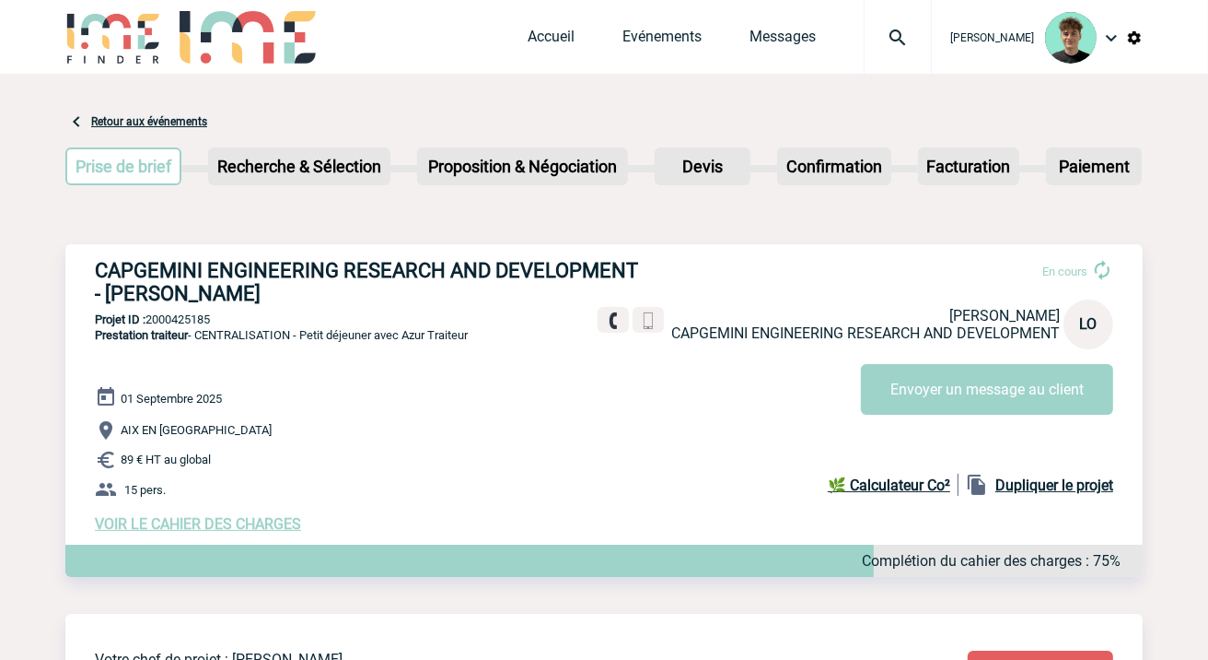
click at [125, 272] on h3 "CAPGEMINI ENGINEERING RESEARCH AND DEVELOPMENT - [PERSON_NAME]" at bounding box center [371, 282] width 553 height 46
drag, startPoint x: 125, startPoint y: 272, endPoint x: 180, endPoint y: 274, distance: 54.4
click at [180, 274] on h3 "CAPGEMINI ENGINEERING RESEARCH AND DEVELOPMENT - [PERSON_NAME]" at bounding box center [371, 282] width 553 height 46
click at [197, 288] on h3 "CAPGEMINI ENGINEERING RESEARCH AND DEVELOPMENT - [PERSON_NAME]" at bounding box center [371, 282] width 553 height 46
drag, startPoint x: 197, startPoint y: 288, endPoint x: 169, endPoint y: 265, distance: 36.7
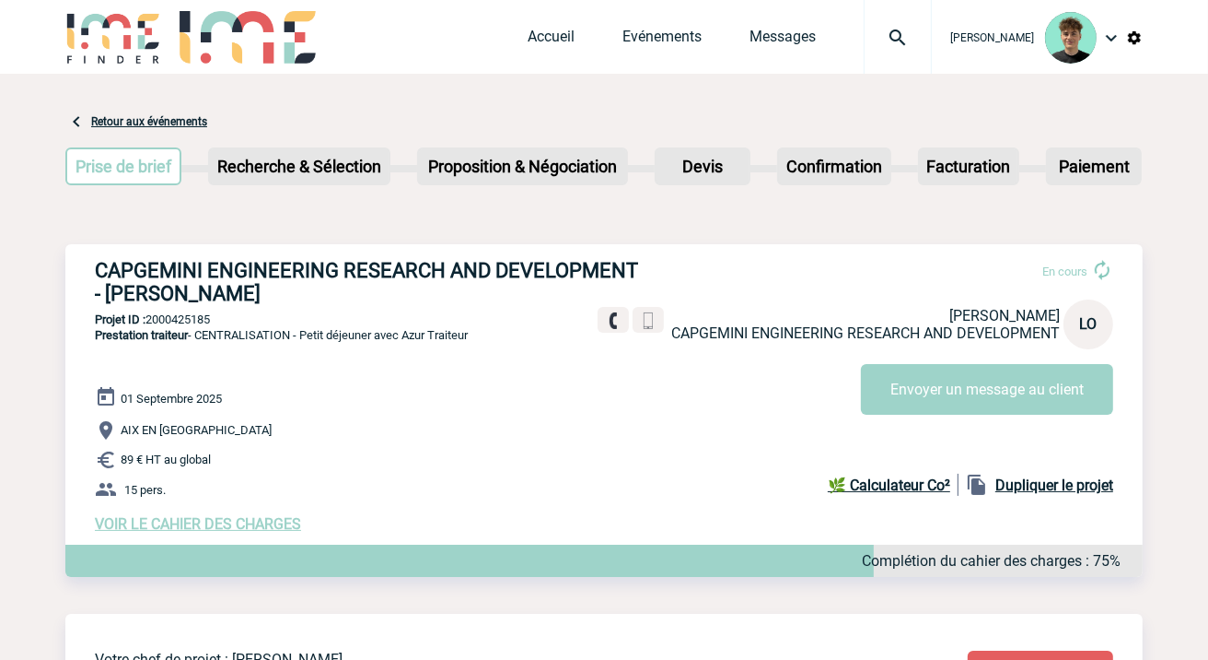
click at [169, 265] on h3 "CAPGEMINI ENGINEERING RESEARCH AND DEVELOPMENT - [PERSON_NAME]" at bounding box center [371, 282] width 553 height 46
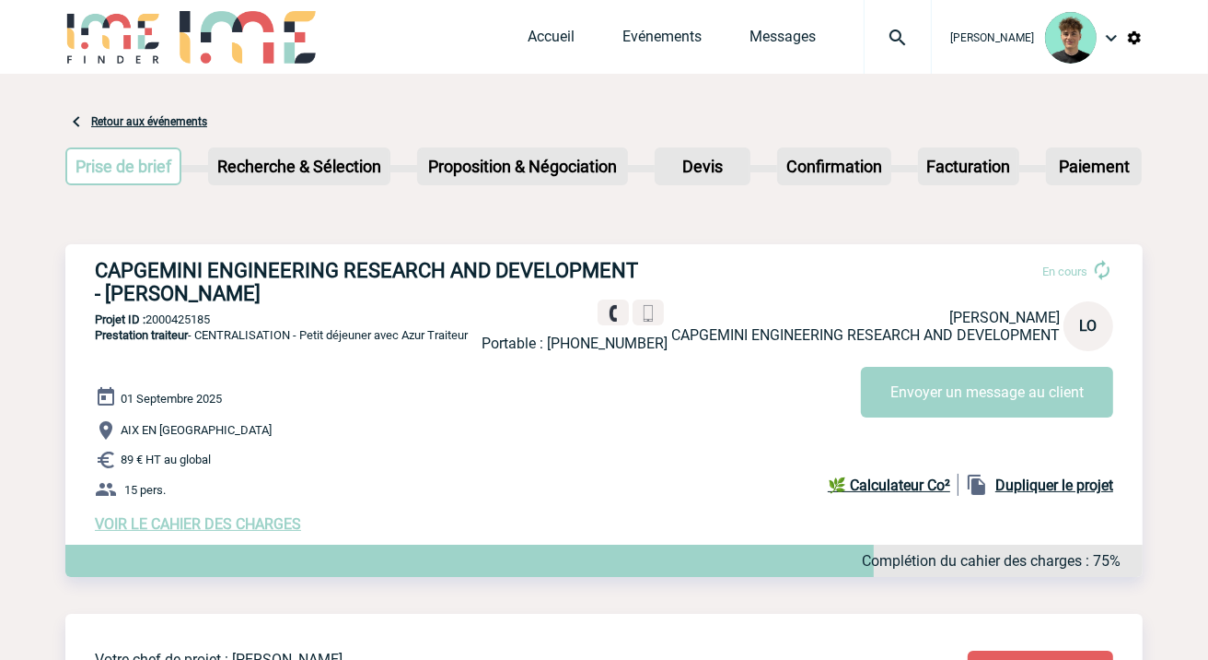
copy h3 "CAPGEMINI ENGINEERING RESEARCH AND DEVELOPMENT - [PERSON_NAME]"
click at [192, 317] on p "Projet ID : 2000425185" at bounding box center [604, 319] width 1078 height 14
copy p "2000425185"
click at [394, 398] on div "01 Septembre 2025 AIX EN PROVENCE 89 € HT au global 15 pers. VOIR LE CAHIER DES…" at bounding box center [619, 459] width 1048 height 146
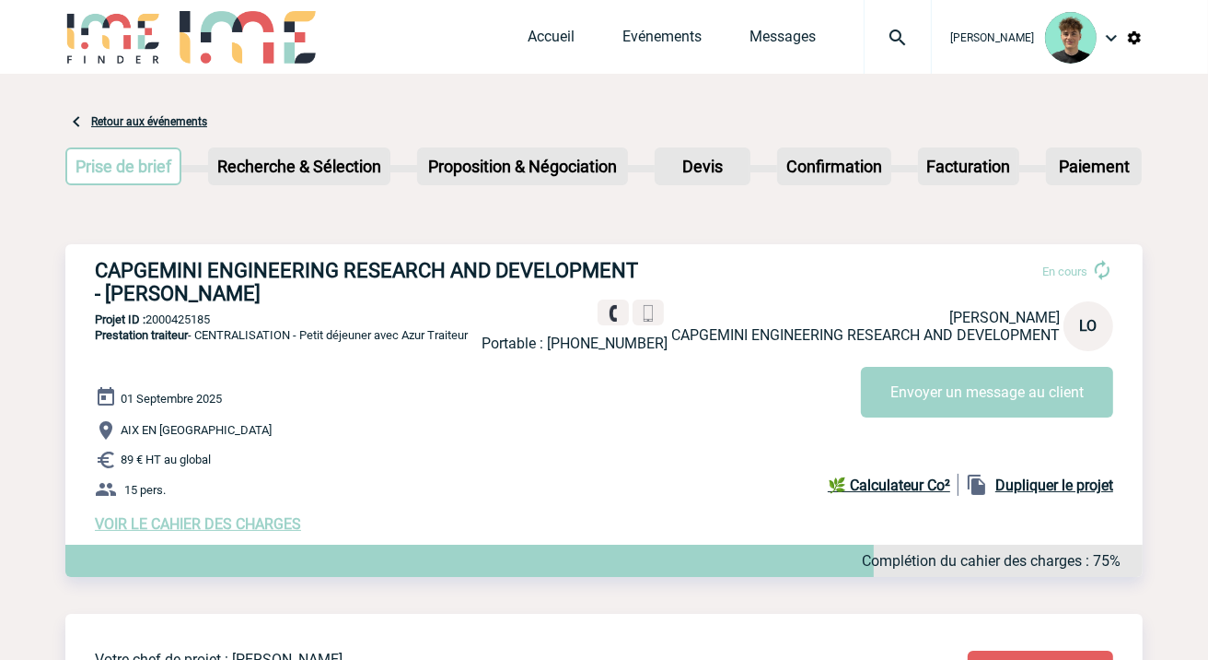
click at [124, 41] on img at bounding box center [113, 37] width 96 height 53
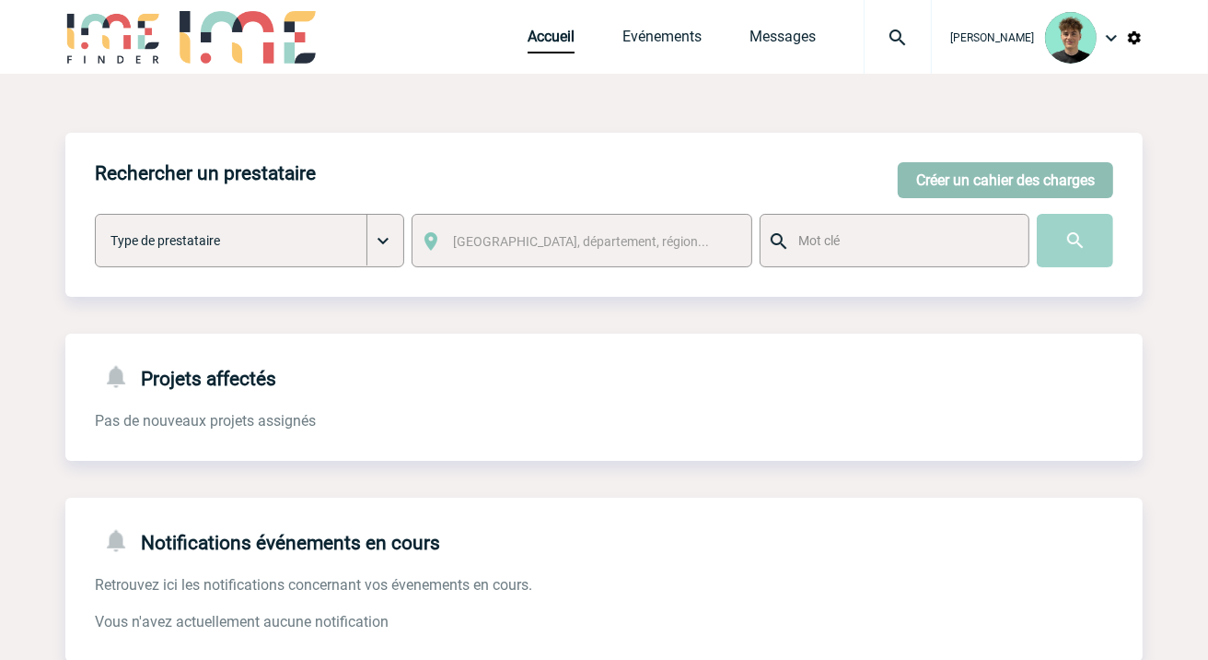
click at [1068, 176] on button "Créer un cahier des charges" at bounding box center [1006, 180] width 216 height 36
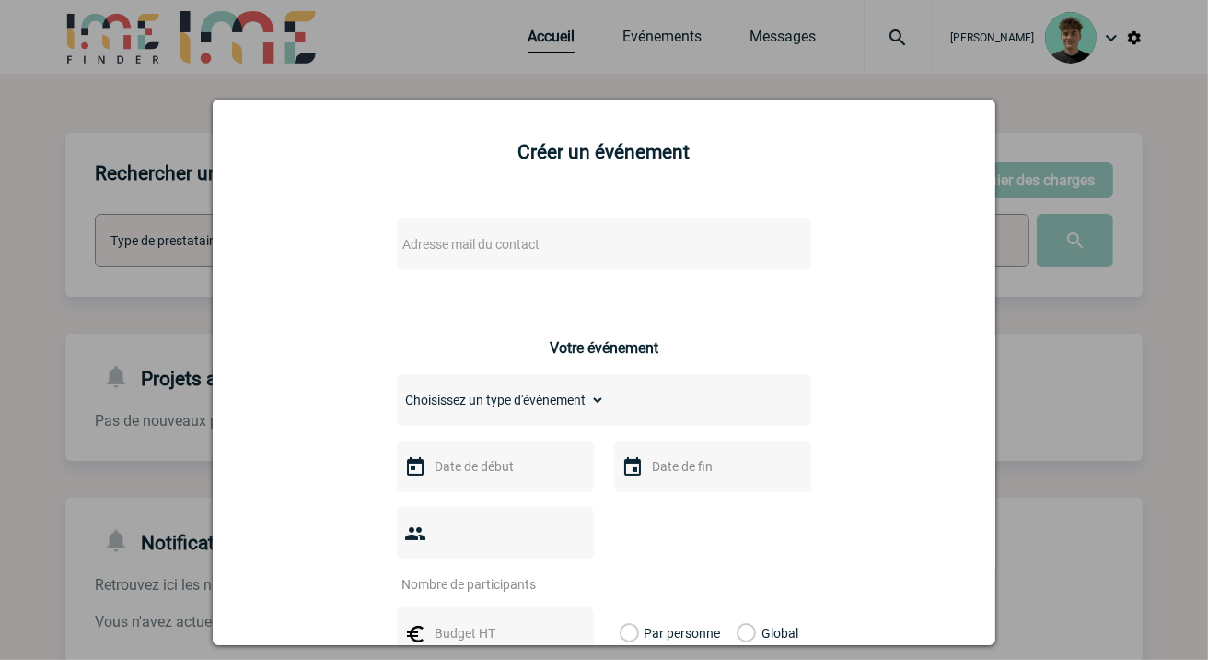
click at [587, 249] on span "Adresse mail du contact" at bounding box center [556, 244] width 322 height 26
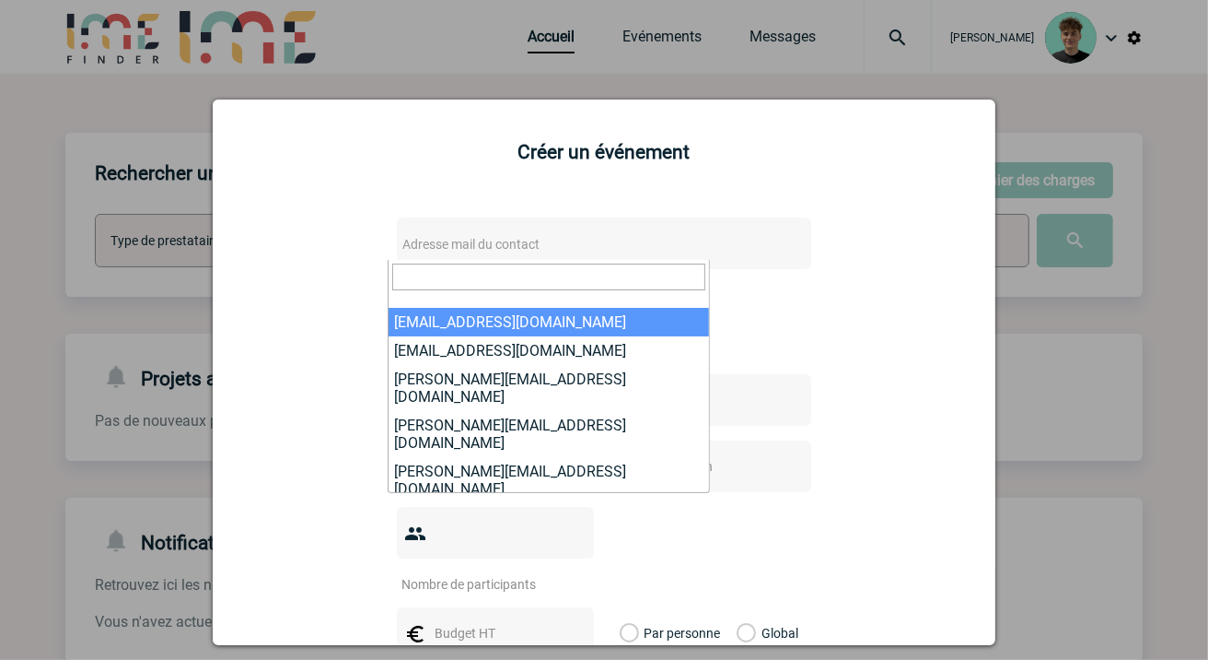
click at [547, 286] on input "search" at bounding box center [548, 276] width 313 height 27
paste input "[PERSON_NAME][EMAIL_ADDRESS][DOMAIN_NAME]"
type input "[PERSON_NAME][EMAIL_ADDRESS][DOMAIN_NAME]"
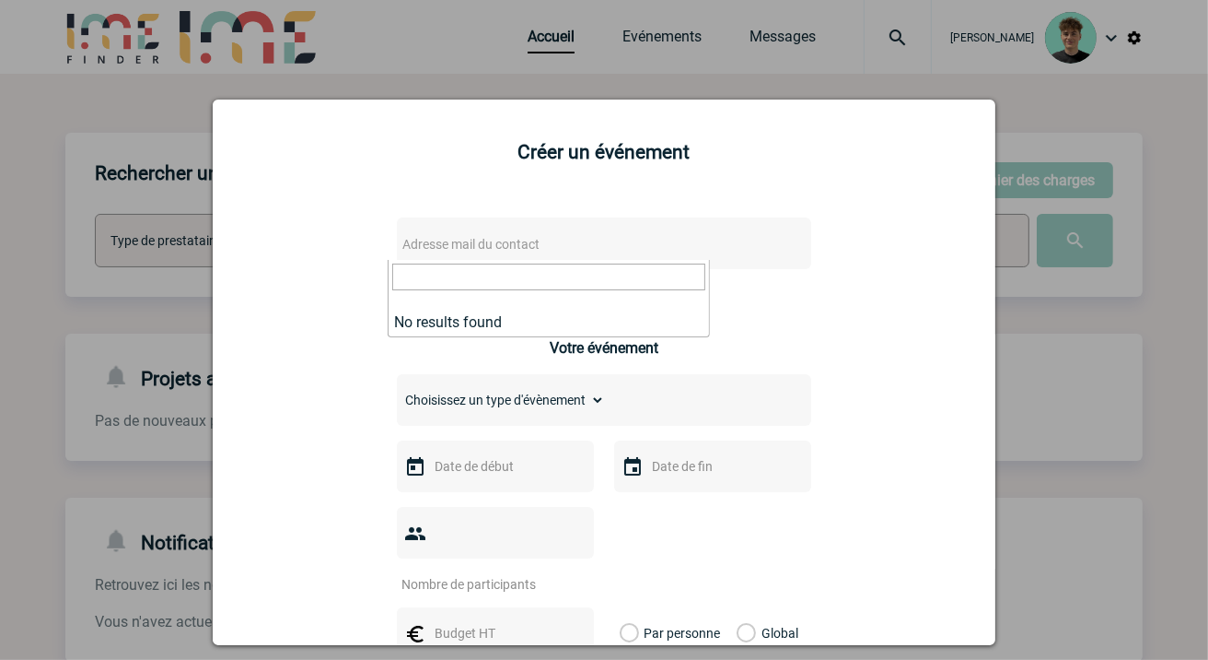
click at [1135, 364] on div at bounding box center [604, 330] width 1208 height 660
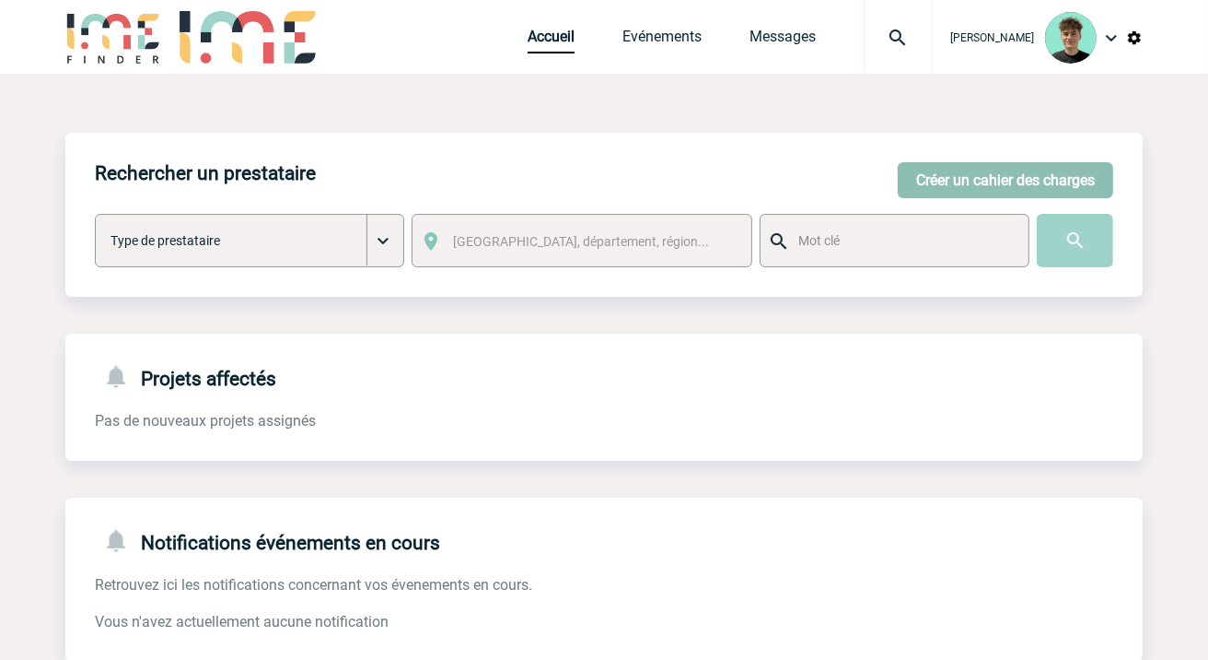
click at [951, 170] on button "Créer un cahier des charges" at bounding box center [1006, 180] width 216 height 36
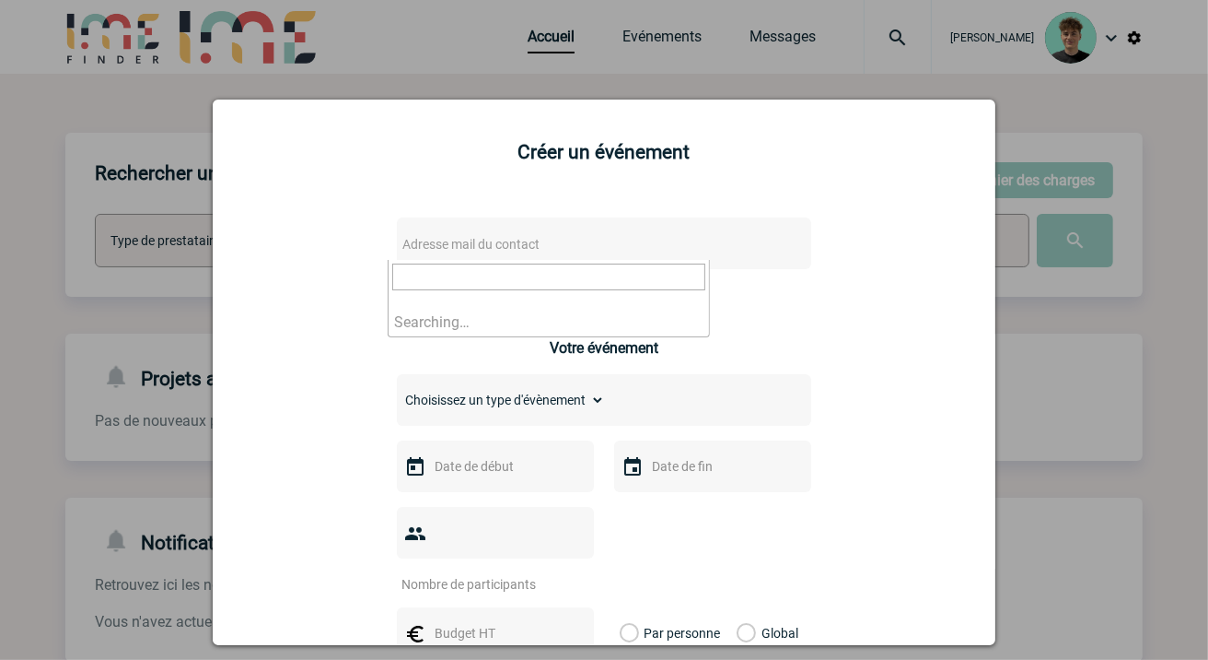
click at [543, 242] on span "Adresse mail du contact" at bounding box center [556, 244] width 322 height 26
type input "[PERSON_NAME][EMAIL_ADDRESS][DOMAIN_NAME]"
click at [630, 278] on input "[PERSON_NAME][EMAIL_ADDRESS][DOMAIN_NAME]" at bounding box center [548, 276] width 313 height 27
click at [630, 277] on input "[PERSON_NAME][EMAIL_ADDRESS][DOMAIN_NAME]" at bounding box center [548, 276] width 313 height 27
click at [630, 276] on input "[PERSON_NAME][EMAIL_ADDRESS][DOMAIN_NAME]" at bounding box center [548, 276] width 313 height 27
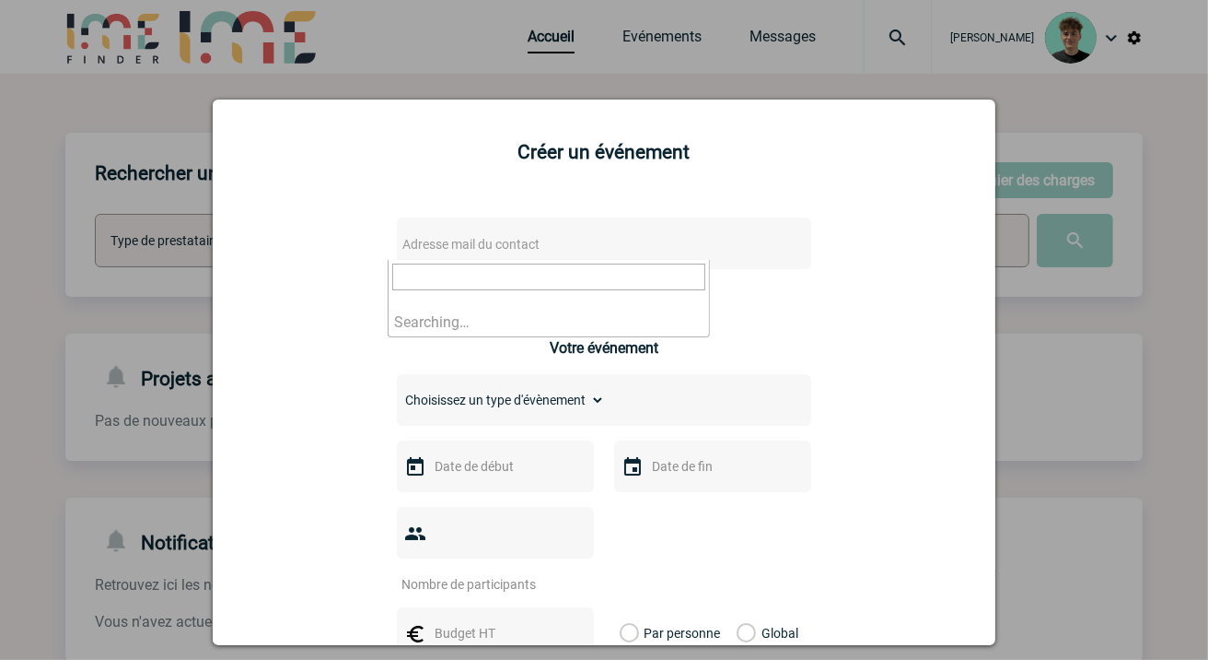
paste input "[PERSON_NAME][EMAIL_ADDRESS][DOMAIN_NAME]"
type input "[PERSON_NAME][EMAIL_ADDRESS][DOMAIN_NAME]"
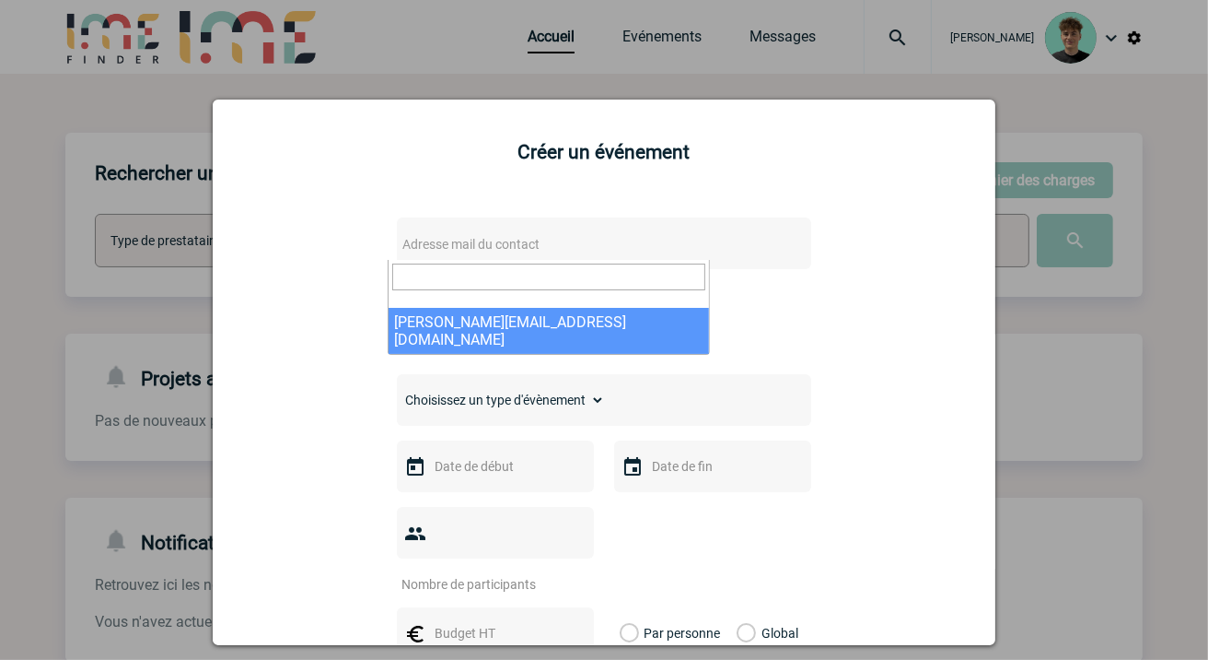
select select "132749"
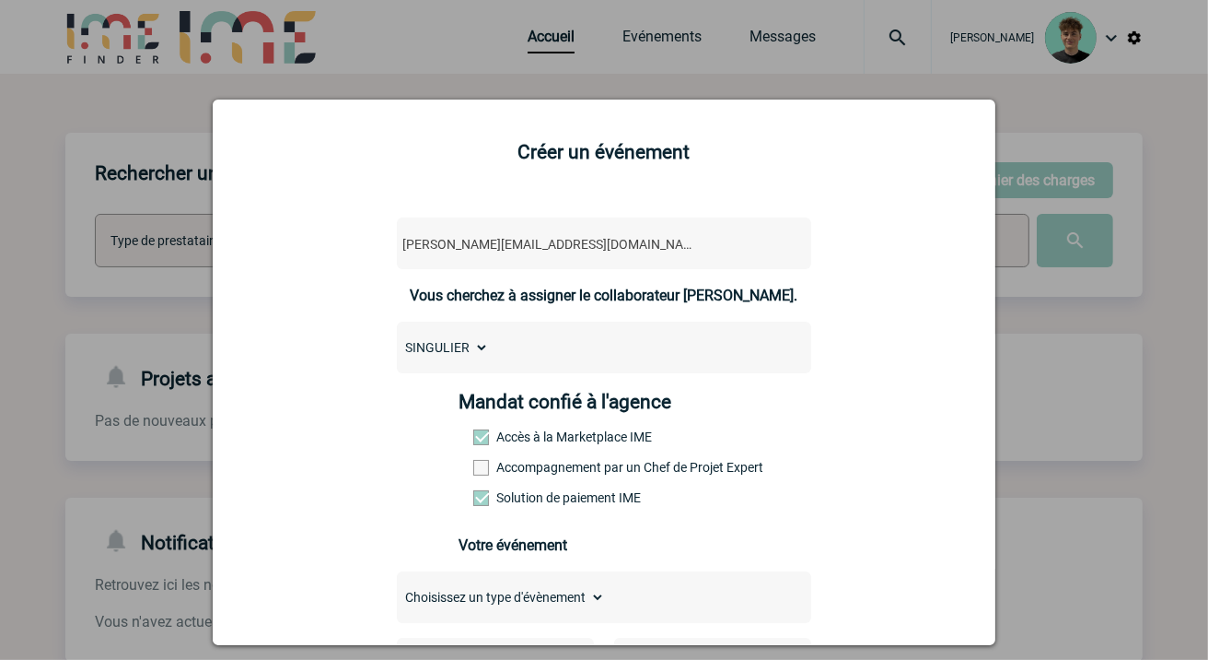
click at [554, 467] on label "Accompagnement par un Chef de Projet Expert" at bounding box center [513, 467] width 81 height 15
click at [0, 0] on input "Accompagnement par un Chef de Projet Expert" at bounding box center [0, 0] width 0 height 0
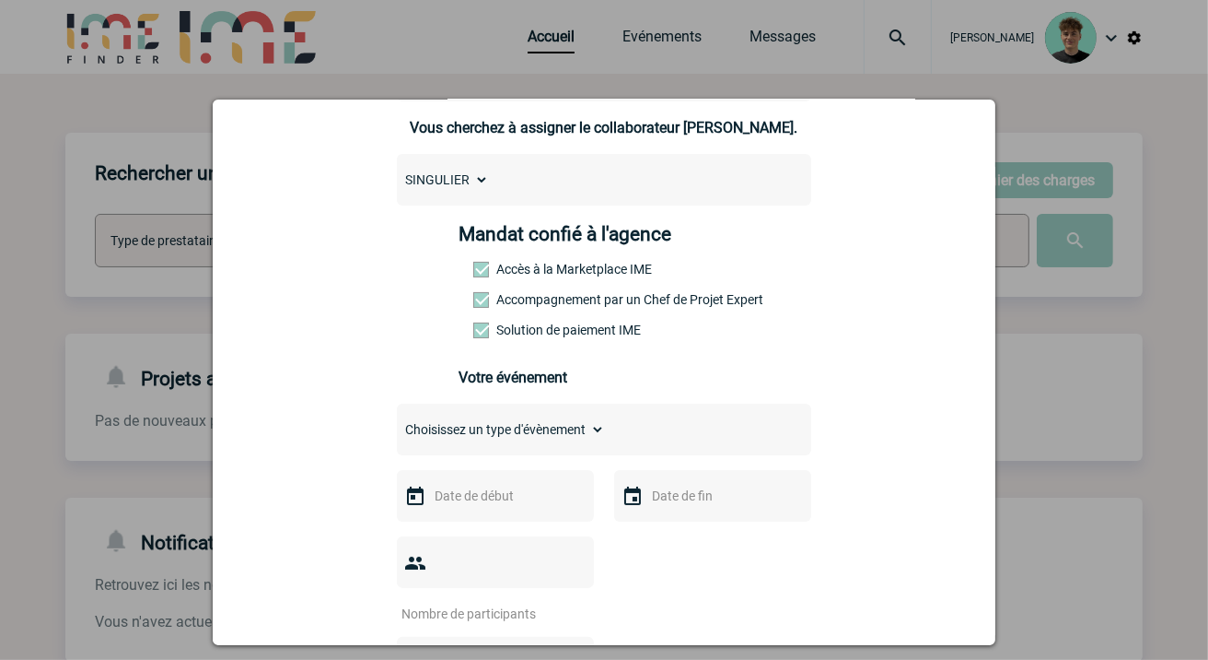
scroll to position [204, 0]
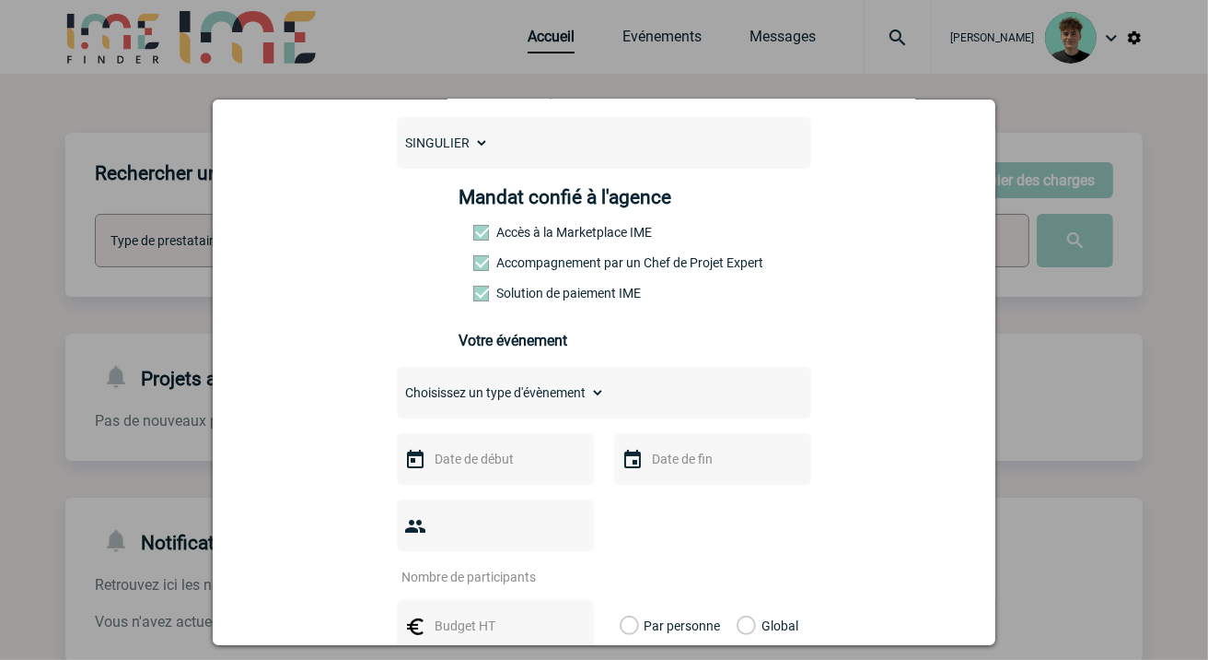
click at [562, 405] on select "Choisissez un type d'évènement Séminaire avec nuitée Séminaire sans nuitée Repa…" at bounding box center [501, 392] width 208 height 26
select select "1"
click at [397, 392] on select "Choisissez un type d'évènement Séminaire avec nuitée Séminaire sans nuitée Repa…" at bounding box center [501, 392] width 208 height 26
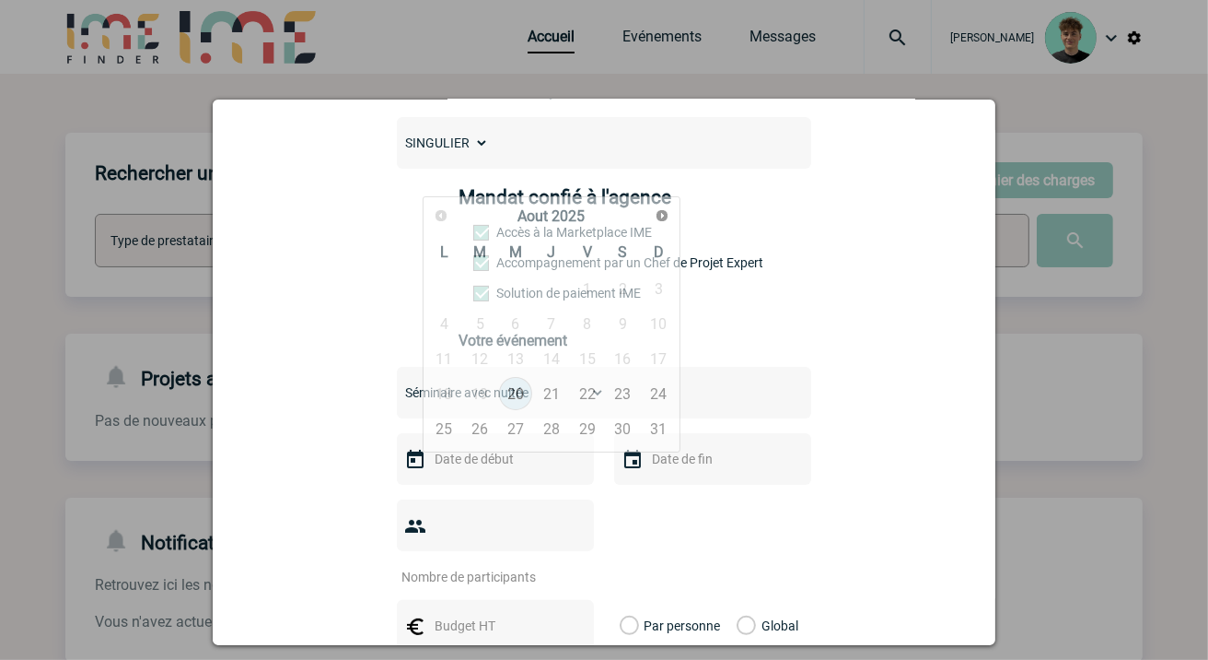
click at [543, 471] on input "text" at bounding box center [493, 459] width 127 height 24
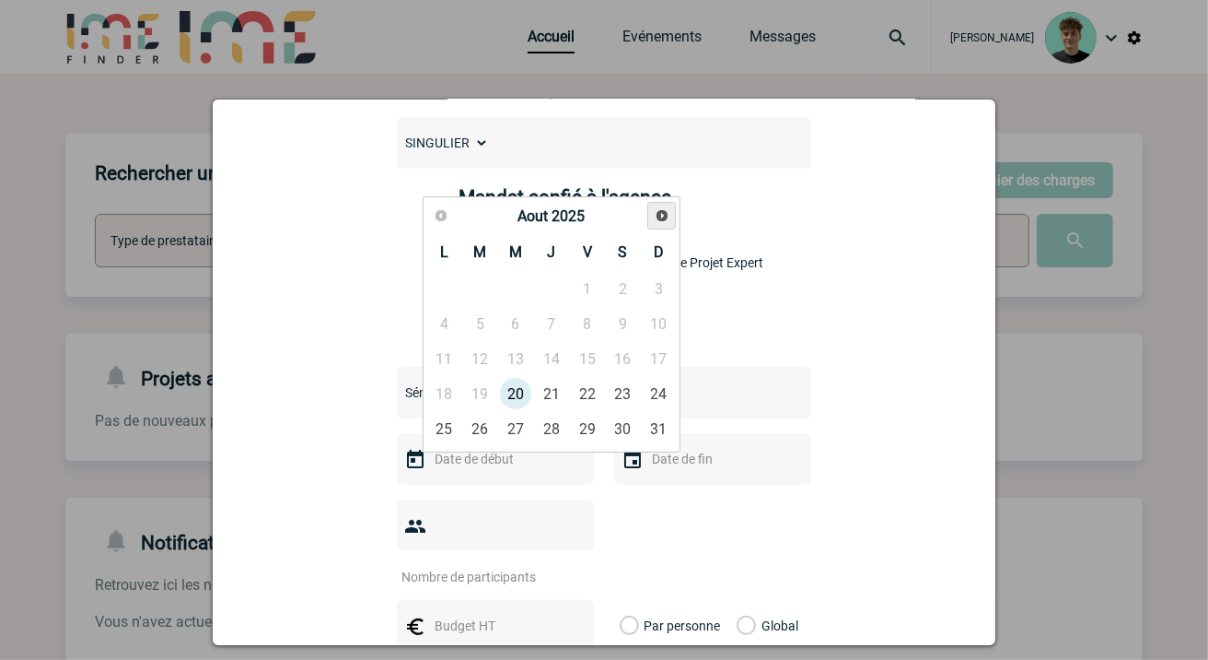
click at [673, 212] on link "Suivant" at bounding box center [662, 216] width 29 height 29
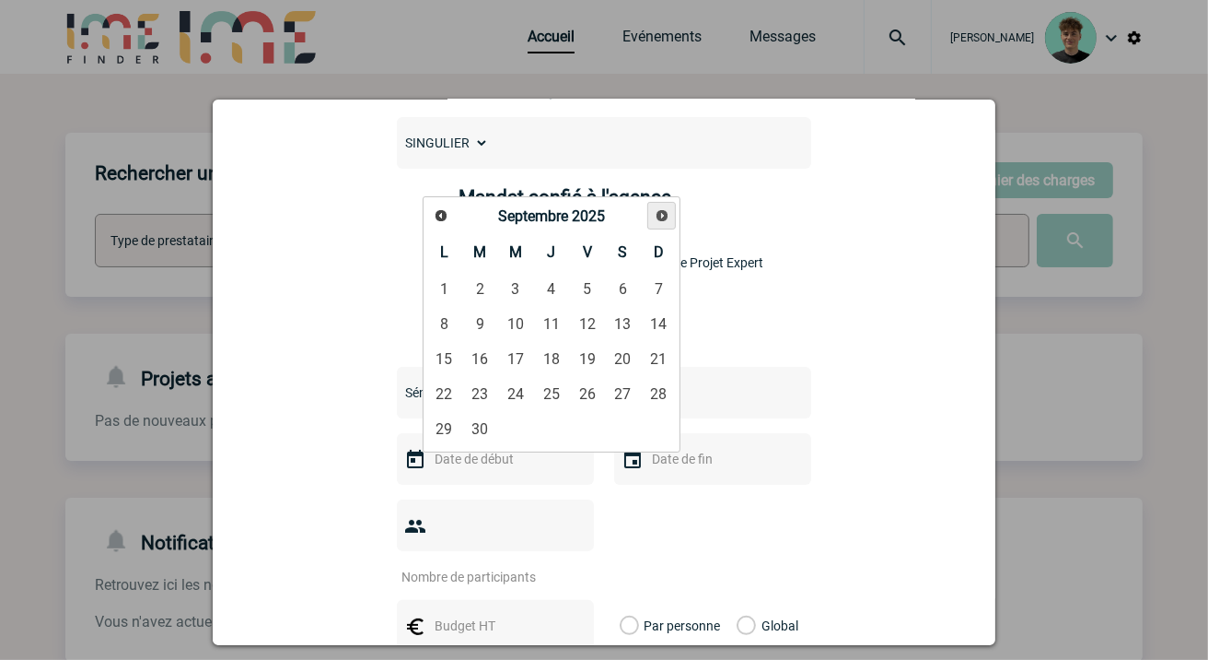
click at [673, 212] on link "Suivant" at bounding box center [662, 216] width 29 height 29
click at [674, 212] on link "Suivant" at bounding box center [662, 216] width 29 height 29
click at [556, 426] on link "27" at bounding box center [551, 428] width 34 height 33
type input "[DATE]"
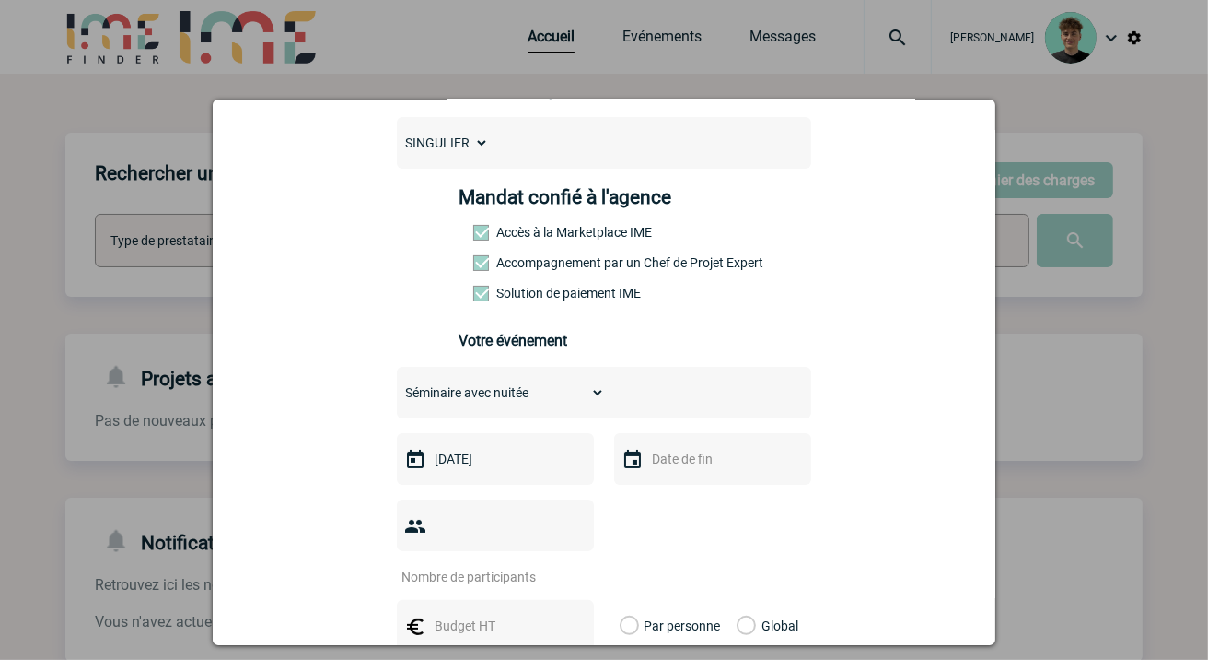
click at [709, 471] on input "text" at bounding box center [711, 459] width 127 height 24
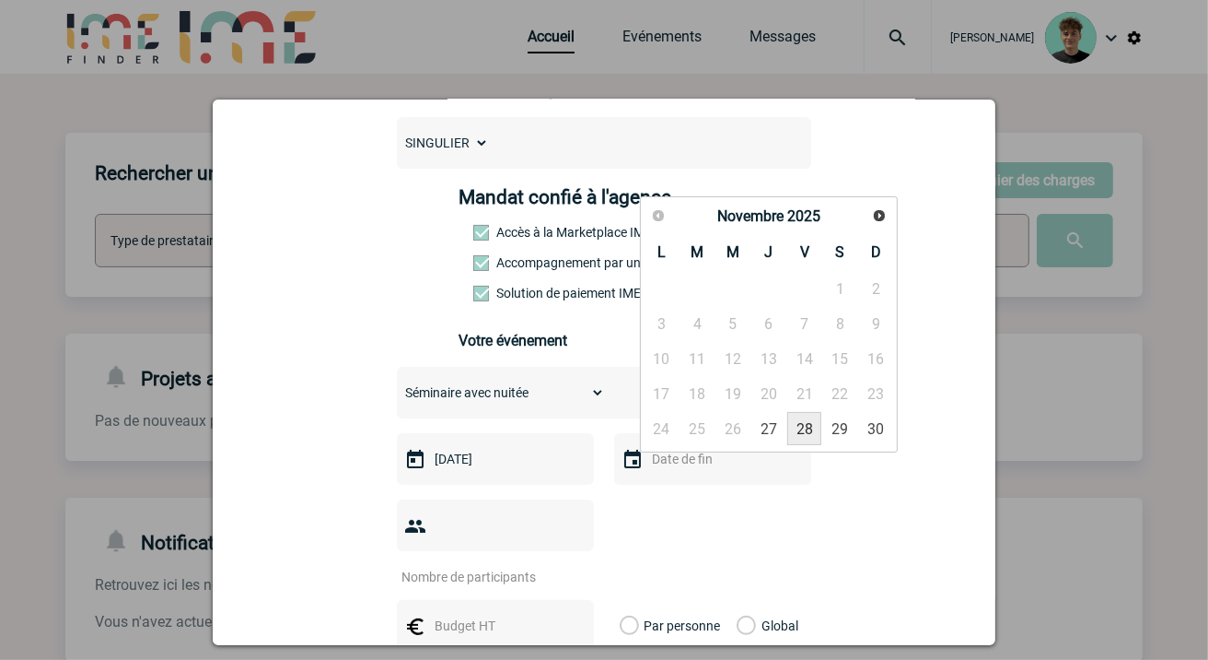
click at [811, 431] on link "28" at bounding box center [805, 428] width 34 height 33
type input "[DATE]"
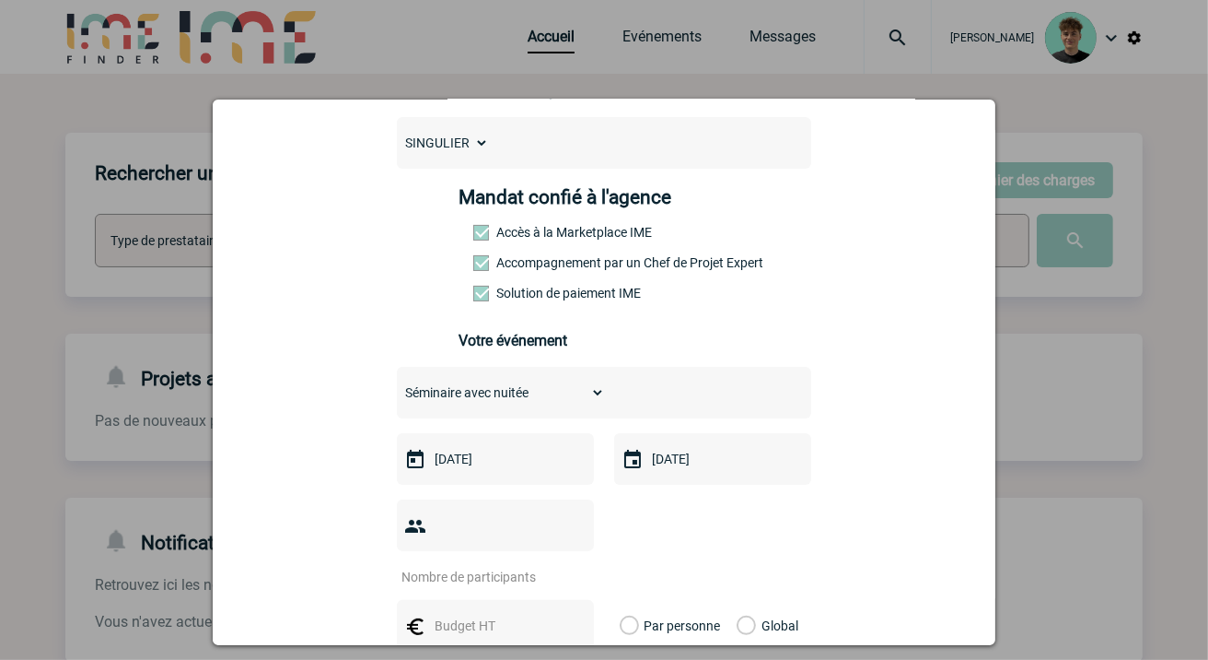
click at [542, 565] on input "number" at bounding box center [483, 577] width 173 height 24
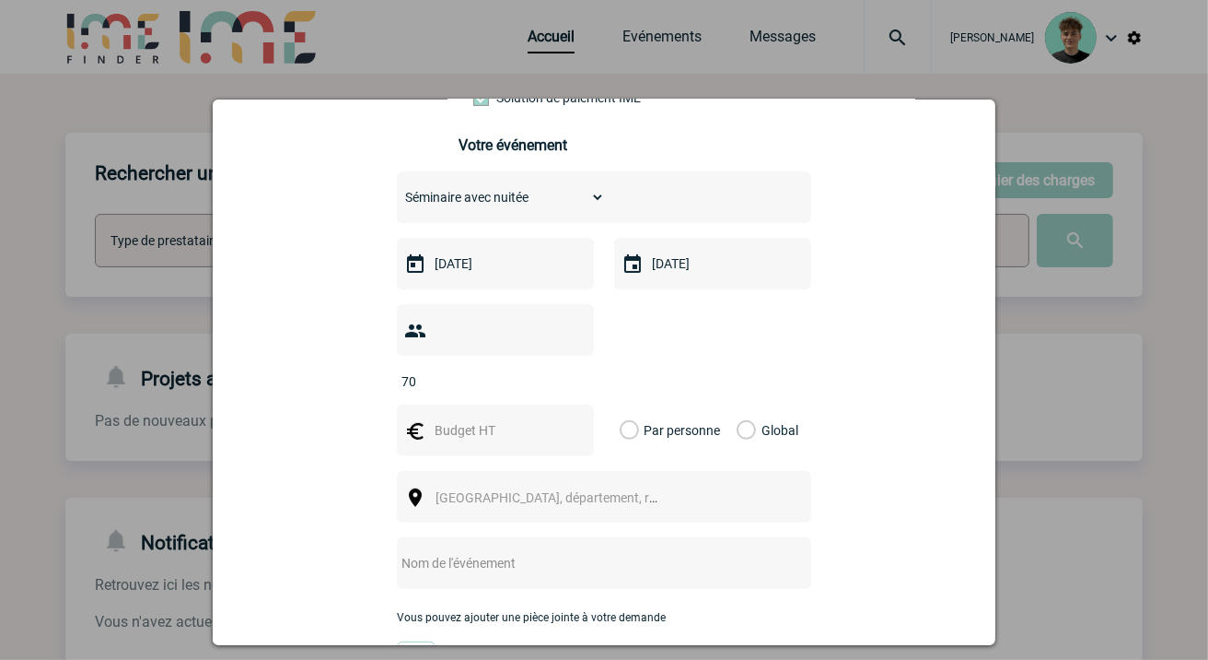
scroll to position [409, 0]
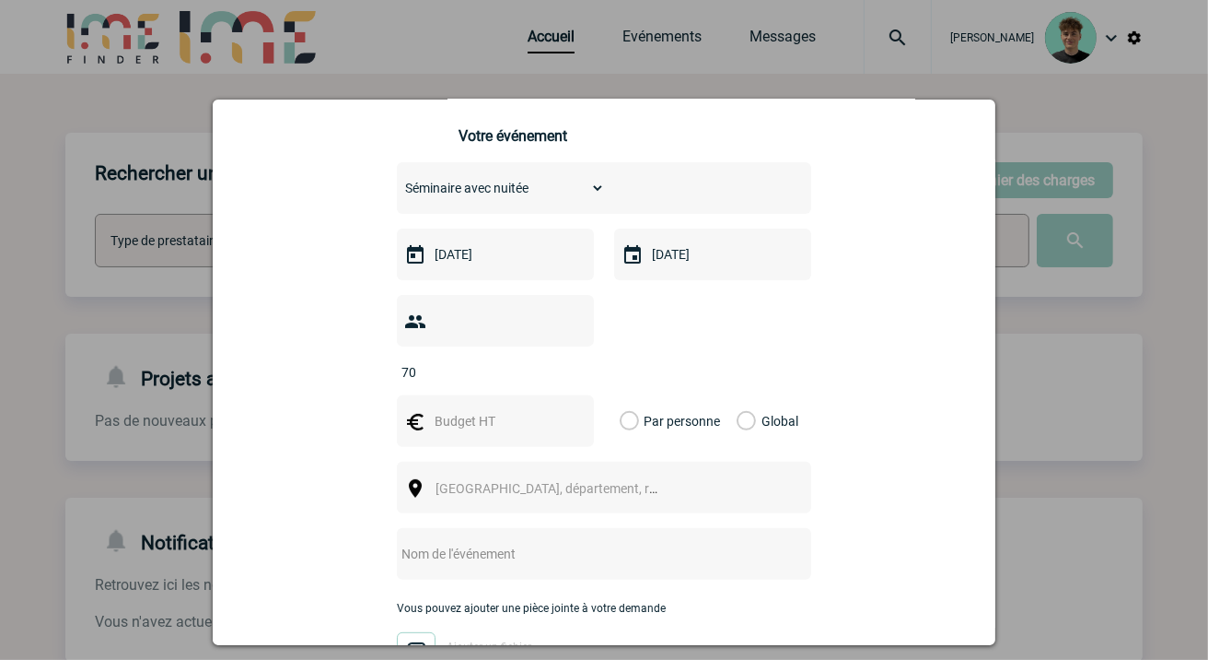
type input "70"
click at [484, 409] on input "text" at bounding box center [493, 421] width 127 height 24
type input "5"
type input "4"
type input "35000"
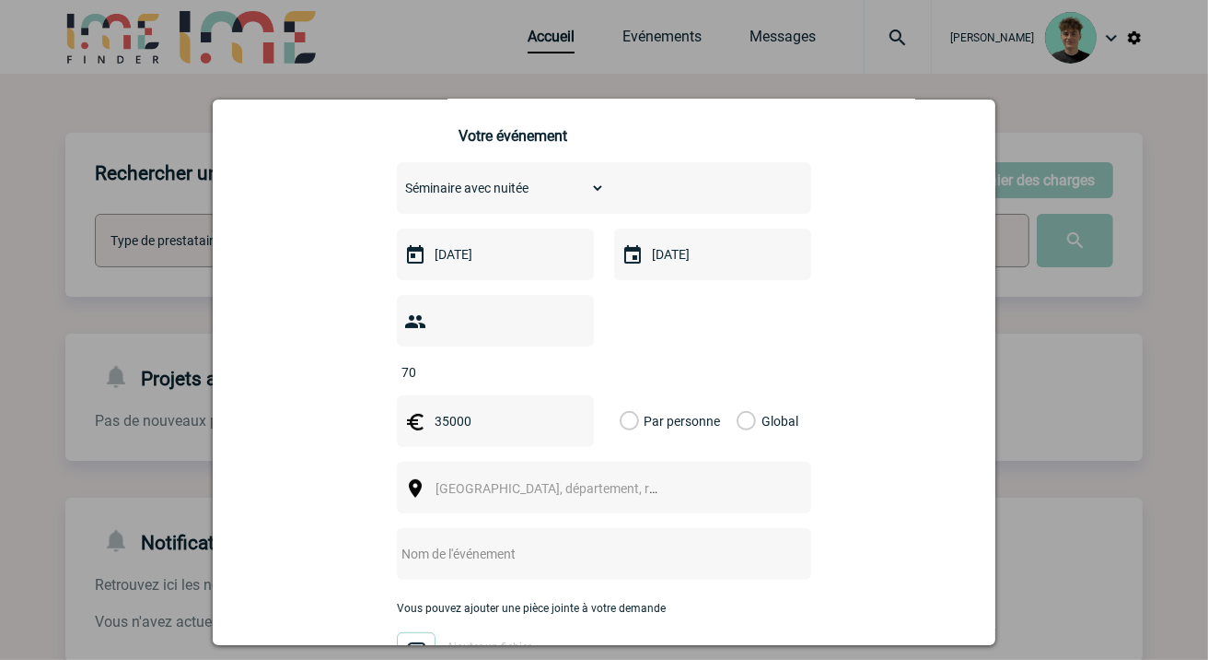
click at [737, 397] on label "Global" at bounding box center [743, 421] width 12 height 52
click at [0, 0] on input "Global" at bounding box center [0, 0] width 0 height 0
click at [610, 461] on div "[GEOGRAPHIC_DATA], département, région..." at bounding box center [604, 487] width 414 height 52
click at [603, 475] on span "[GEOGRAPHIC_DATA], département, région..." at bounding box center [554, 488] width 253 height 26
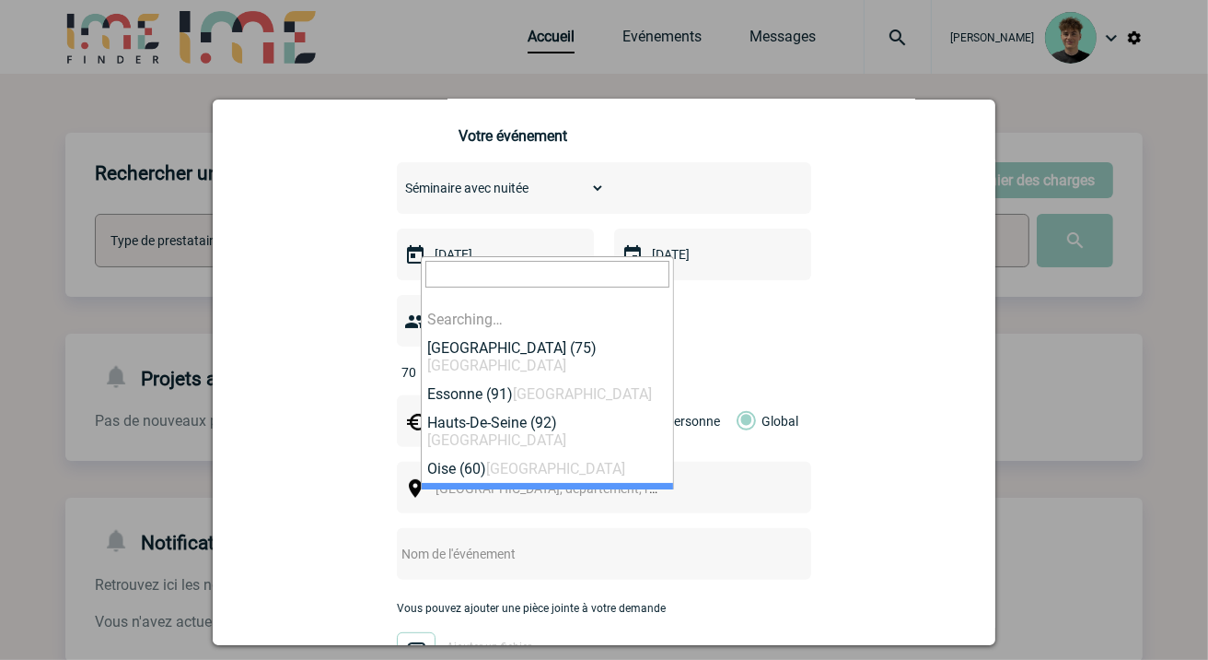
type input "S"
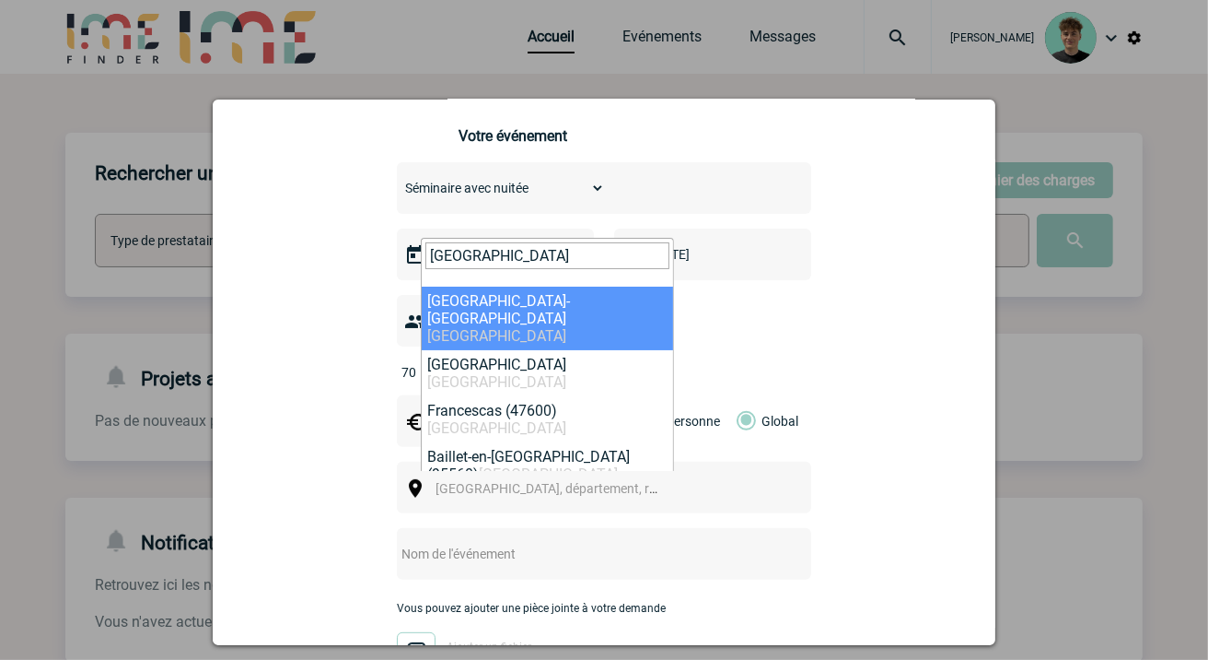
click at [549, 253] on input "[GEOGRAPHIC_DATA]" at bounding box center [548, 255] width 244 height 27
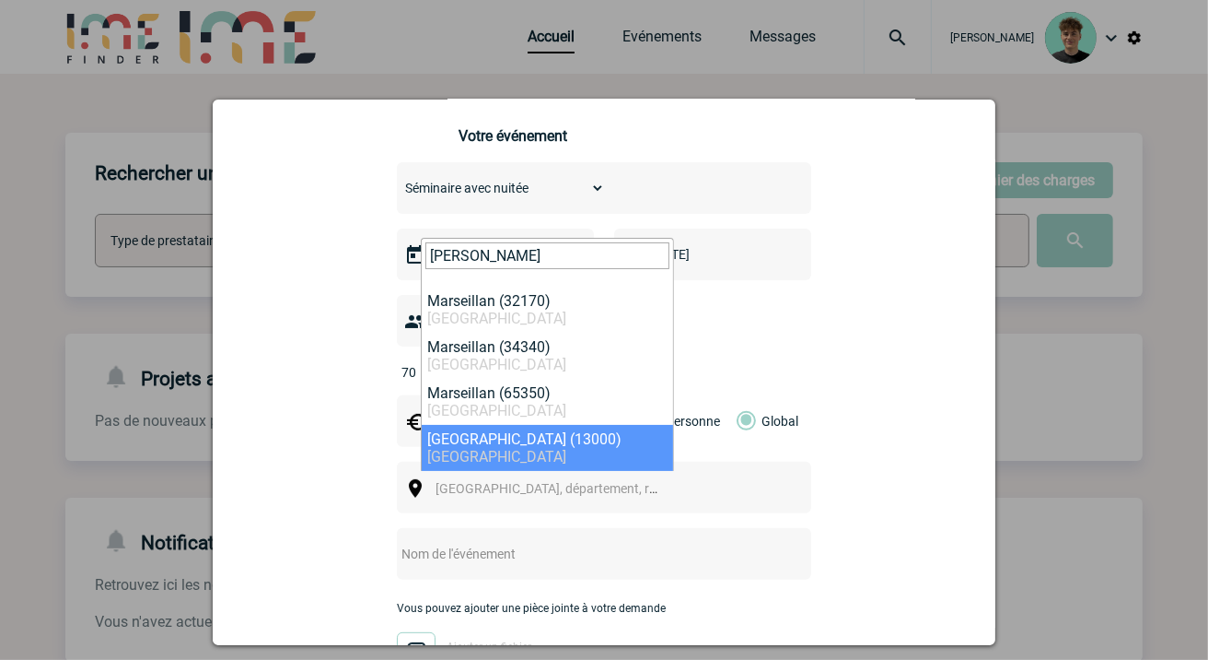
type input "[PERSON_NAME]"
select select "7321"
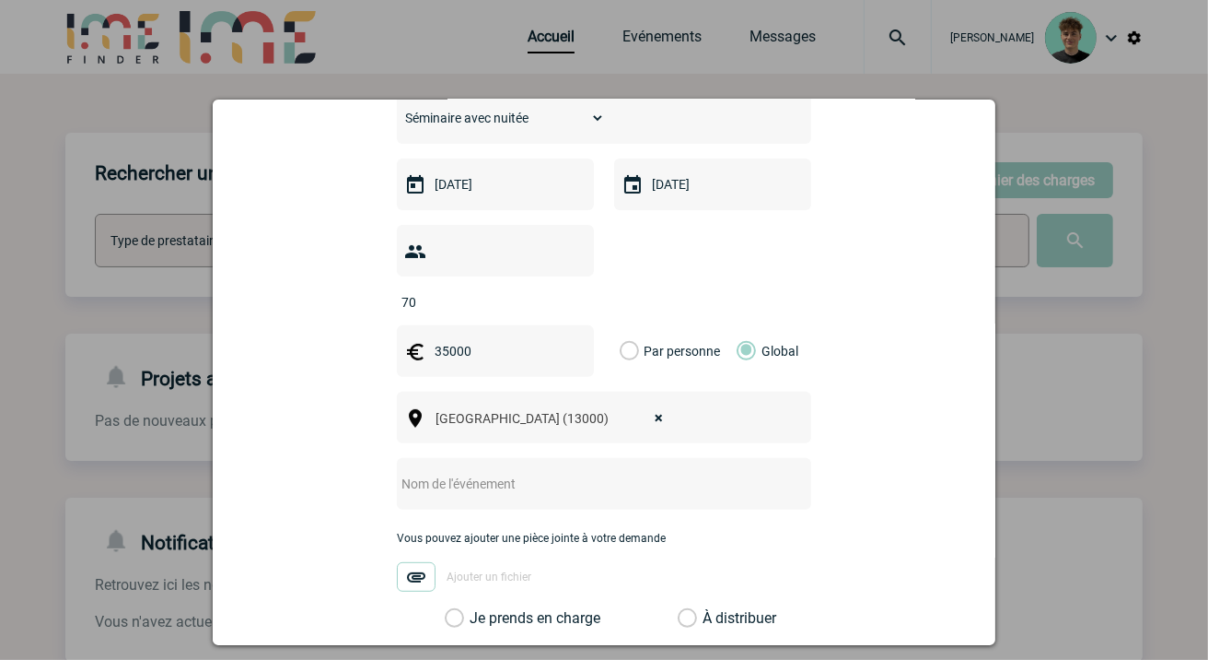
scroll to position [511, 0]
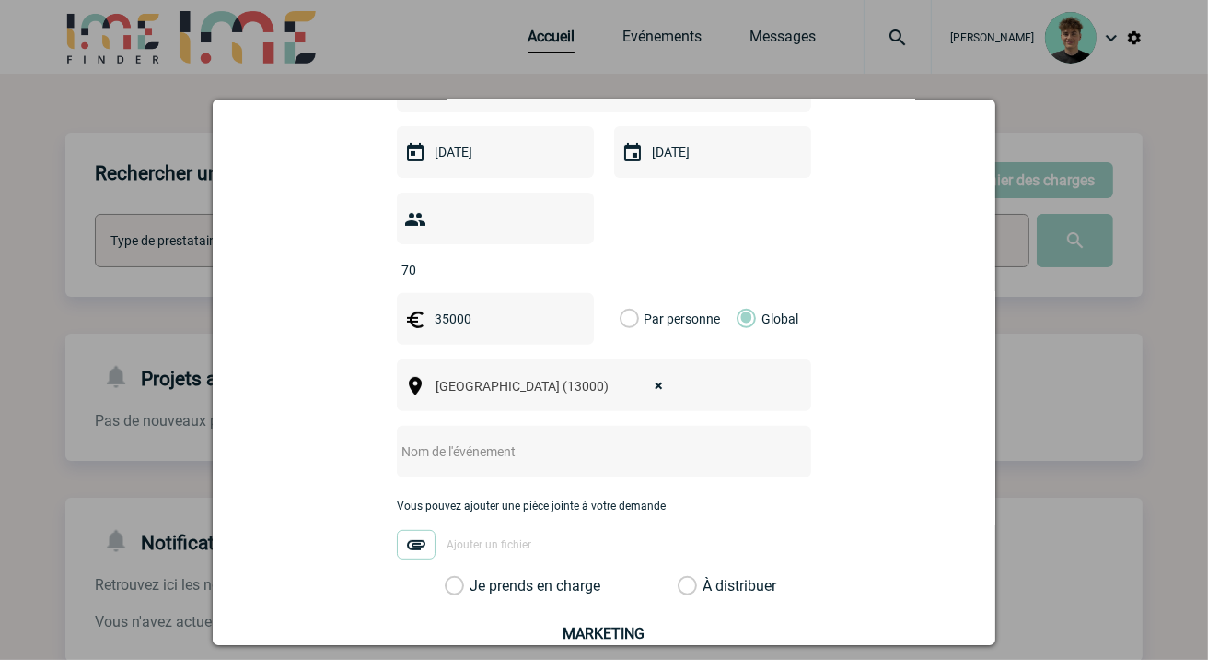
click at [551, 439] on input "text" at bounding box center [580, 451] width 366 height 24
type input "Séminaire dans le sud de la [GEOGRAPHIC_DATA] de [GEOGRAPHIC_DATA]"
click at [454, 577] on label "Je prends en charge" at bounding box center [460, 586] width 31 height 18
click at [0, 0] on input "Je prends en charge" at bounding box center [0, 0] width 0 height 0
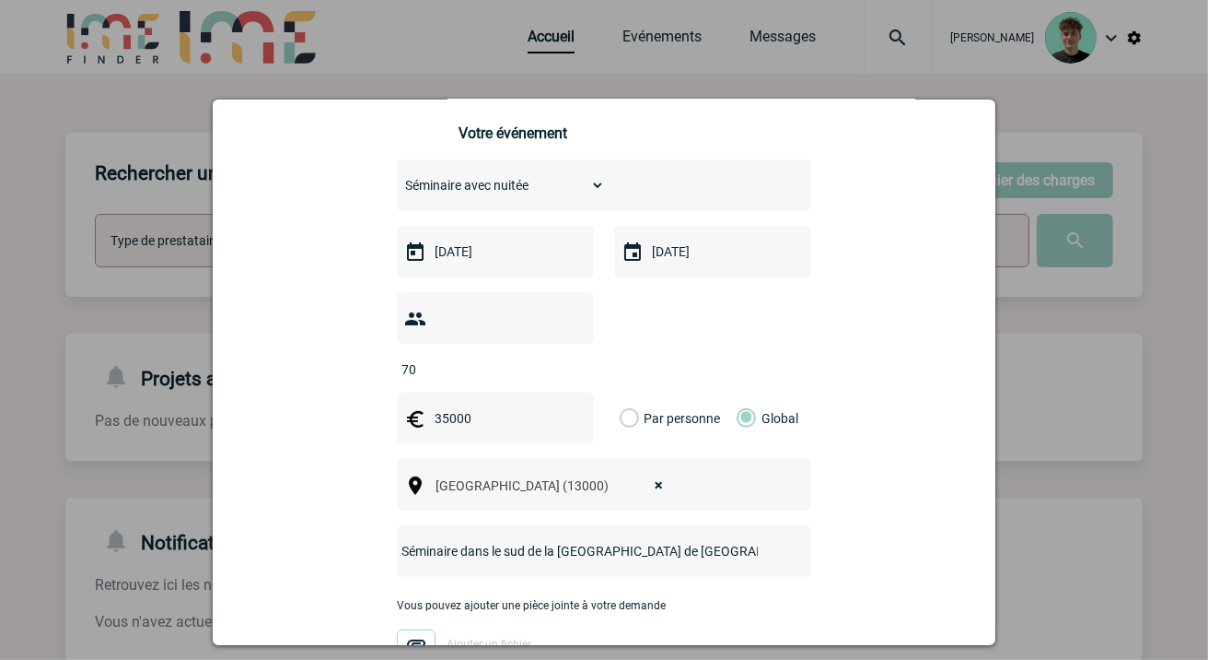
scroll to position [715, 0]
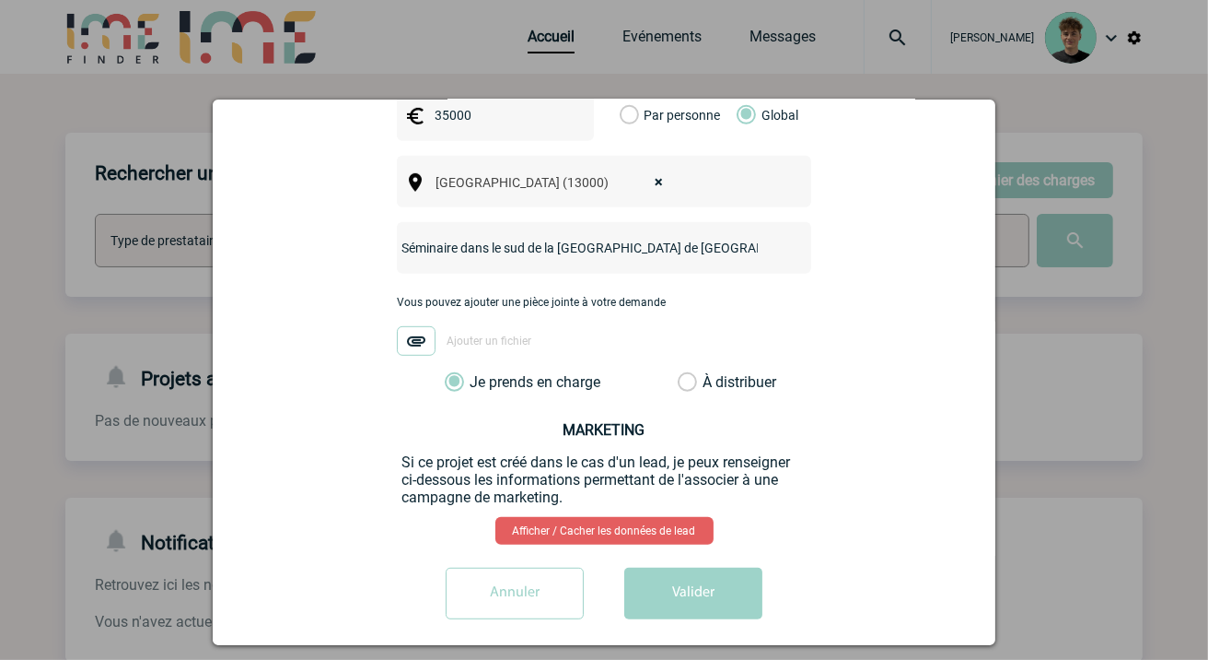
click at [671, 573] on button "Valider" at bounding box center [693, 593] width 138 height 52
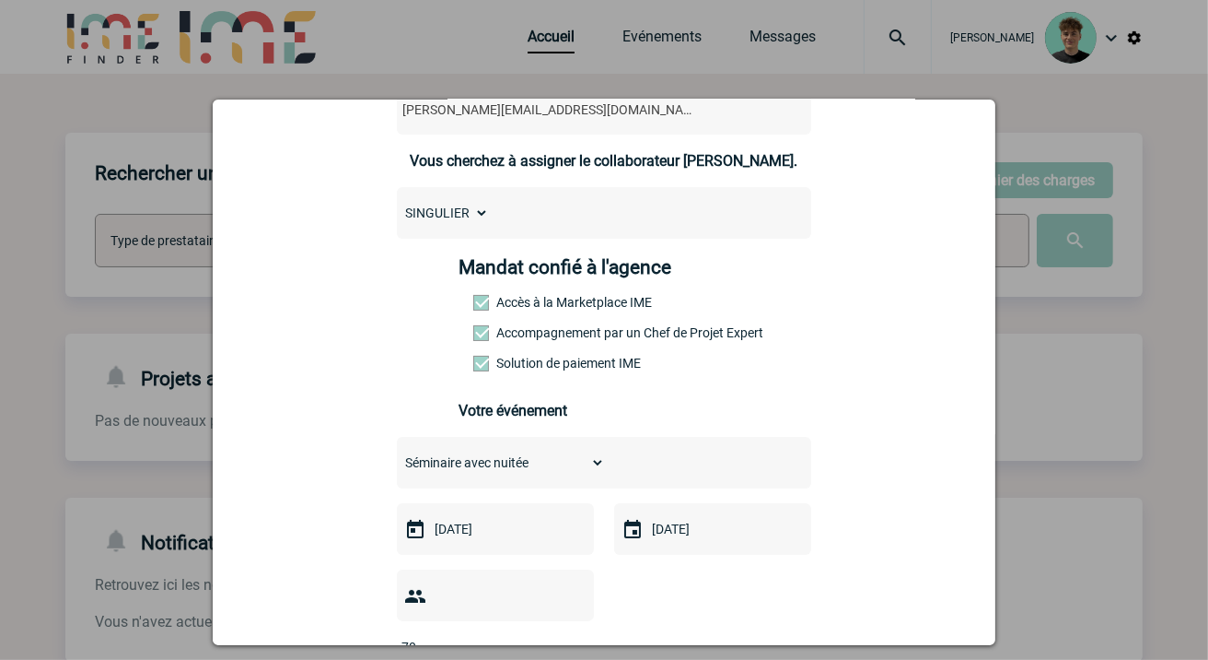
scroll to position [0, 0]
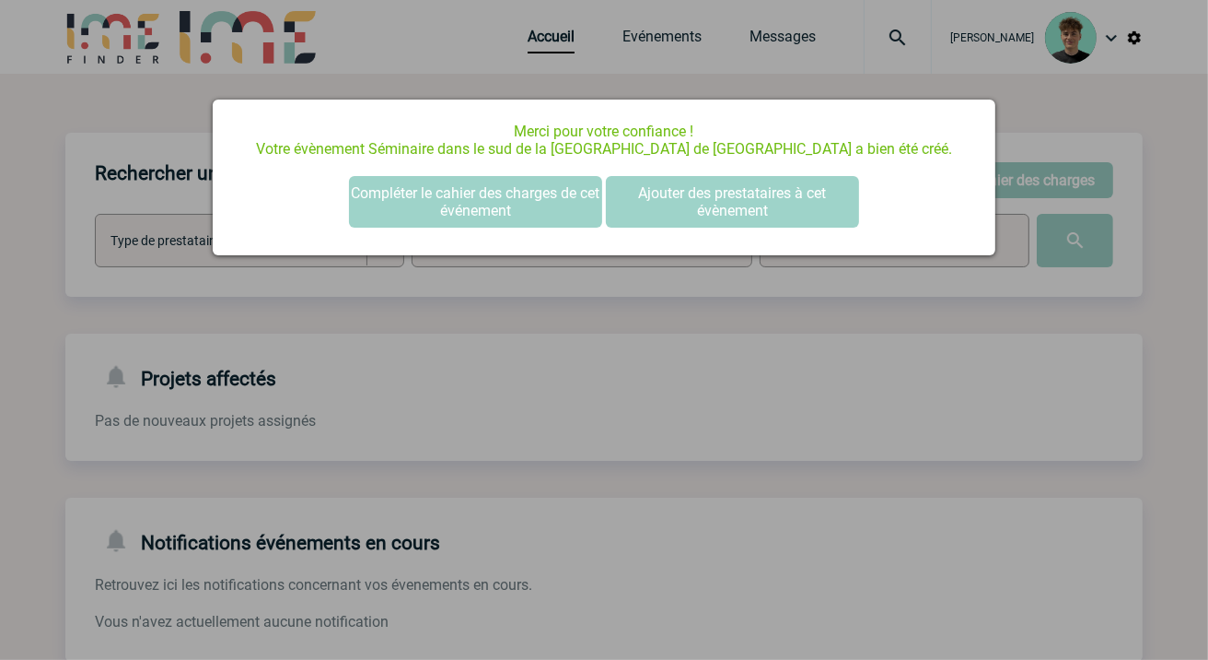
click at [868, 368] on div at bounding box center [604, 330] width 1208 height 660
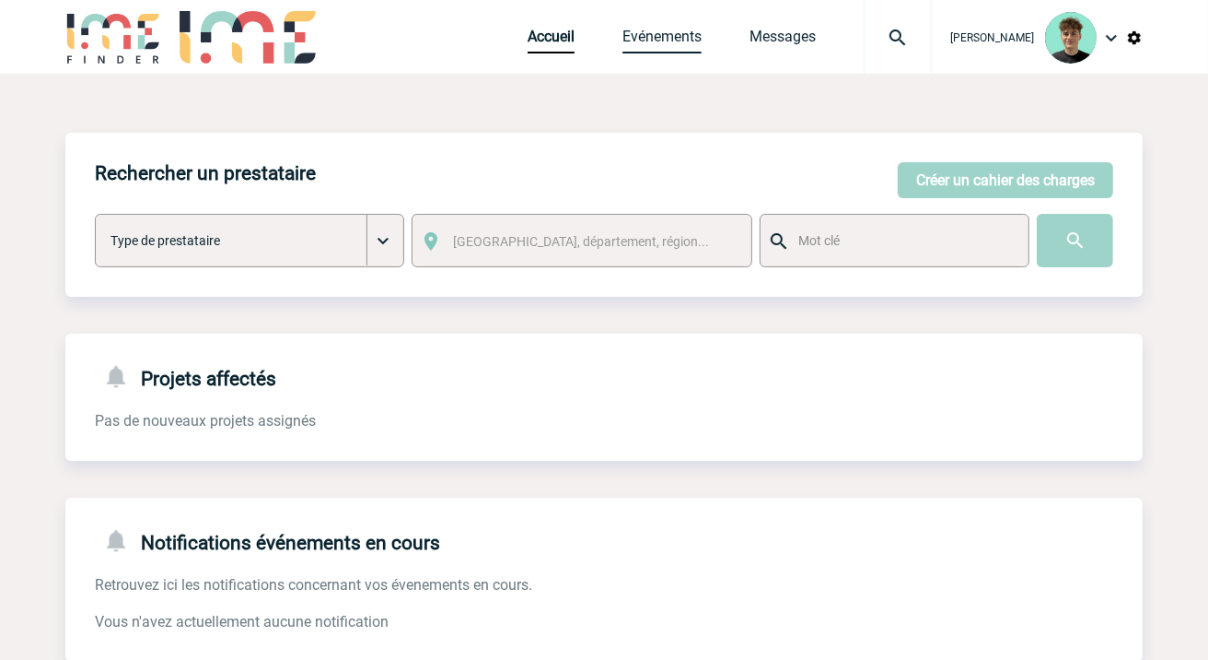
click at [702, 38] on link "Evénements" at bounding box center [662, 41] width 79 height 26
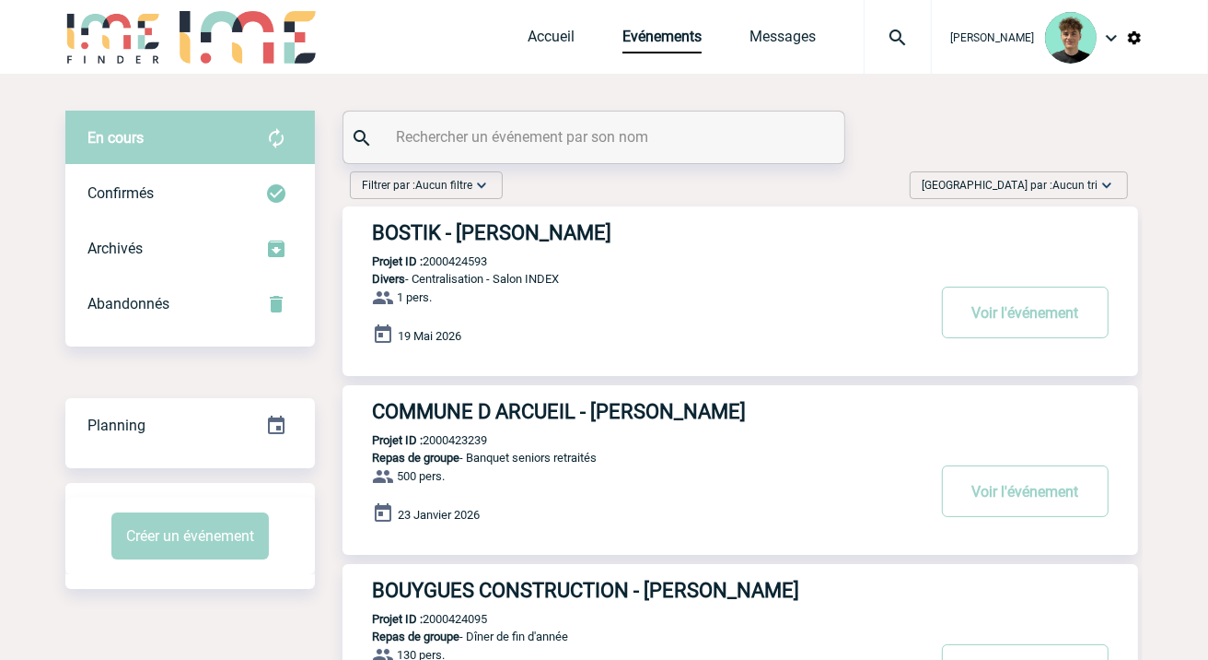
drag, startPoint x: 0, startPoint y: 0, endPoint x: 1029, endPoint y: 172, distance: 1043.2
click at [1029, 172] on div "[GEOGRAPHIC_DATA] par : Aucun tri Aucun tri Date d'événement Date d'événement D…" at bounding box center [1019, 185] width 218 height 28
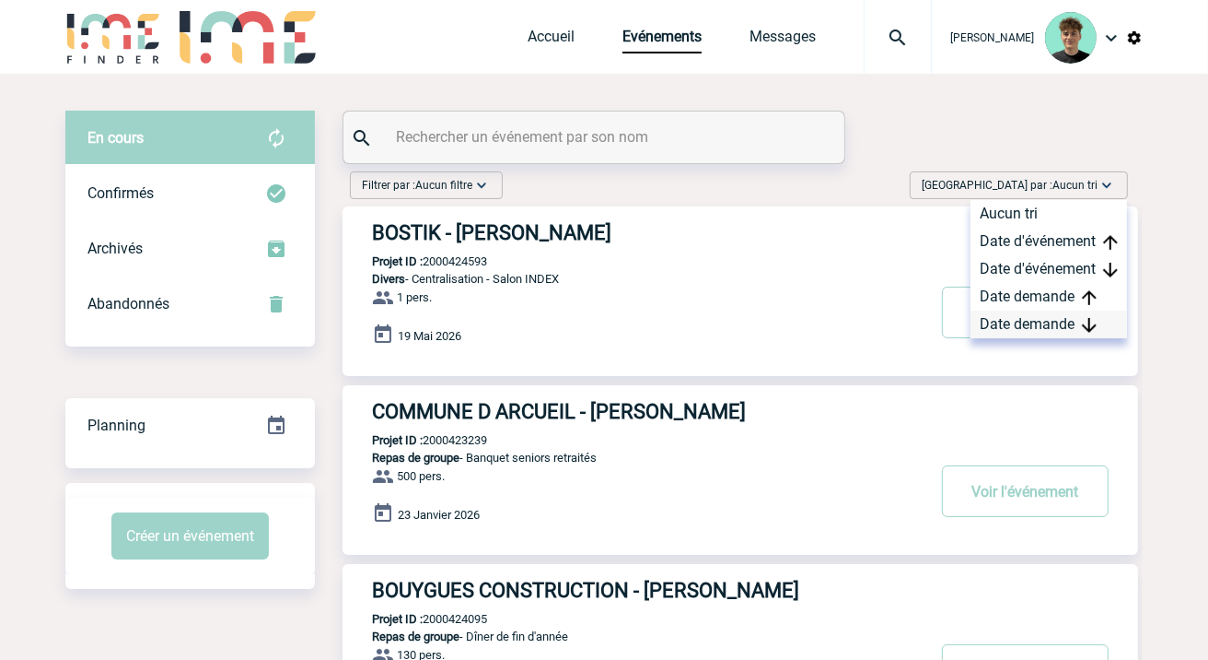
drag, startPoint x: 1041, startPoint y: 323, endPoint x: 1050, endPoint y: 321, distance: 9.6
click at [1042, 323] on div "Date demande" at bounding box center [1049, 324] width 157 height 28
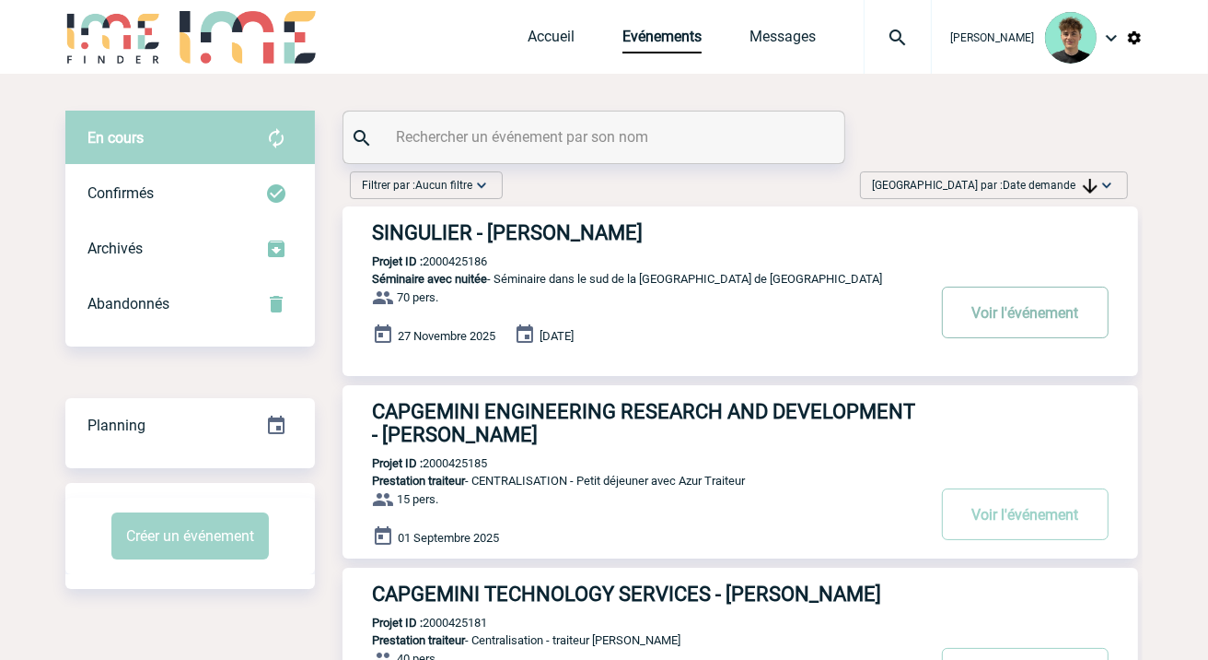
click at [1009, 299] on button "Voir l'événement" at bounding box center [1025, 312] width 167 height 52
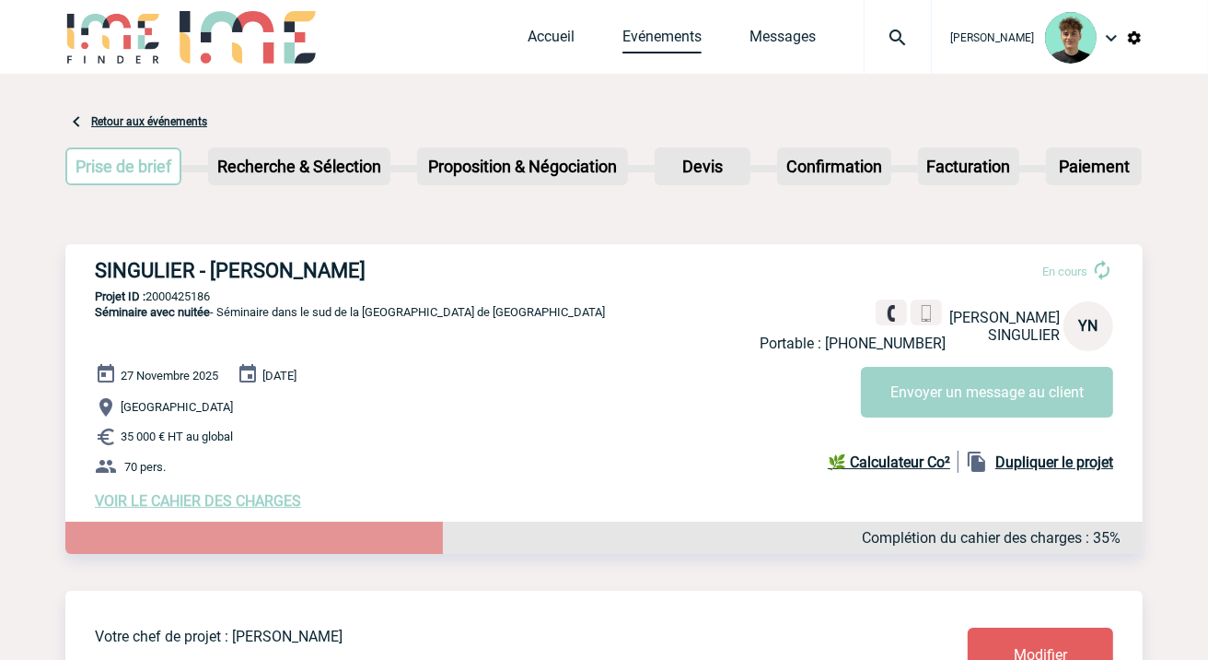
click at [695, 41] on link "Evénements" at bounding box center [662, 41] width 79 height 26
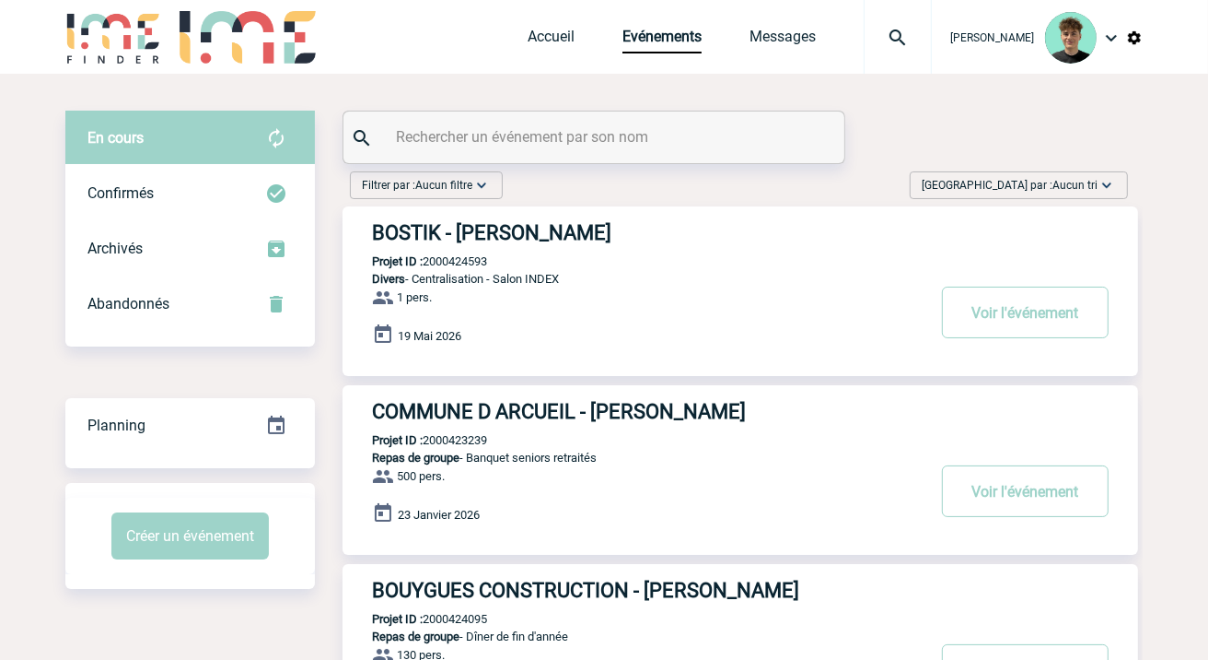
click at [1089, 185] on span "Aucun tri" at bounding box center [1075, 185] width 45 height 13
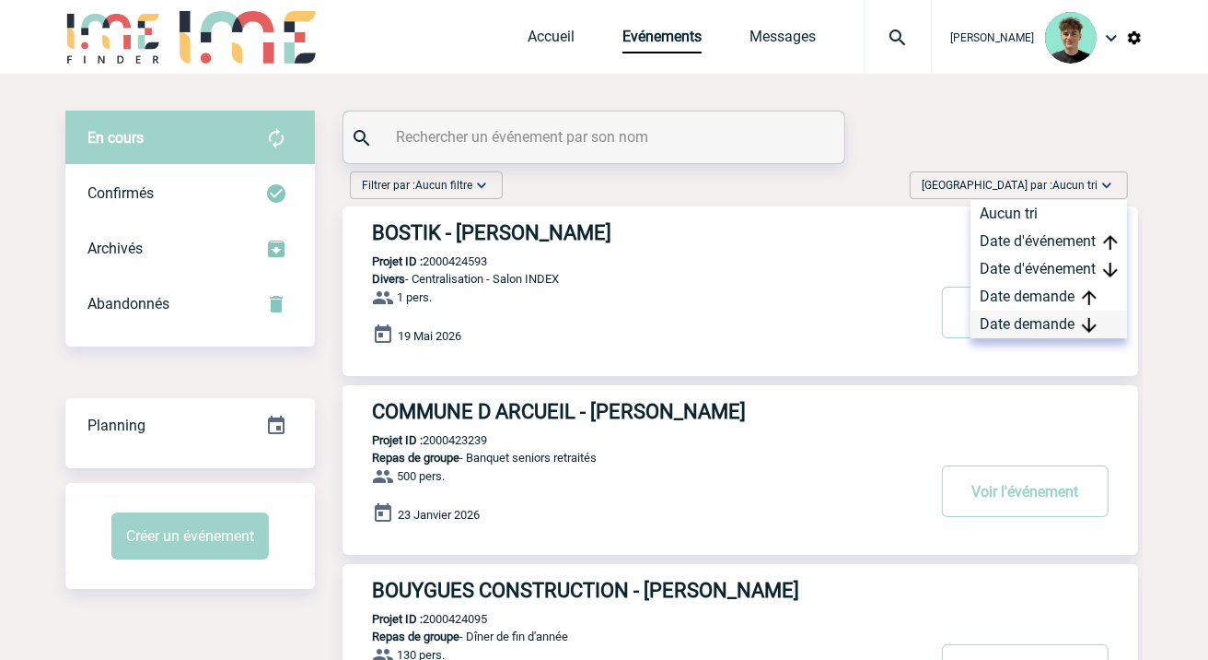
click at [1054, 322] on div "Date demande" at bounding box center [1049, 324] width 157 height 28
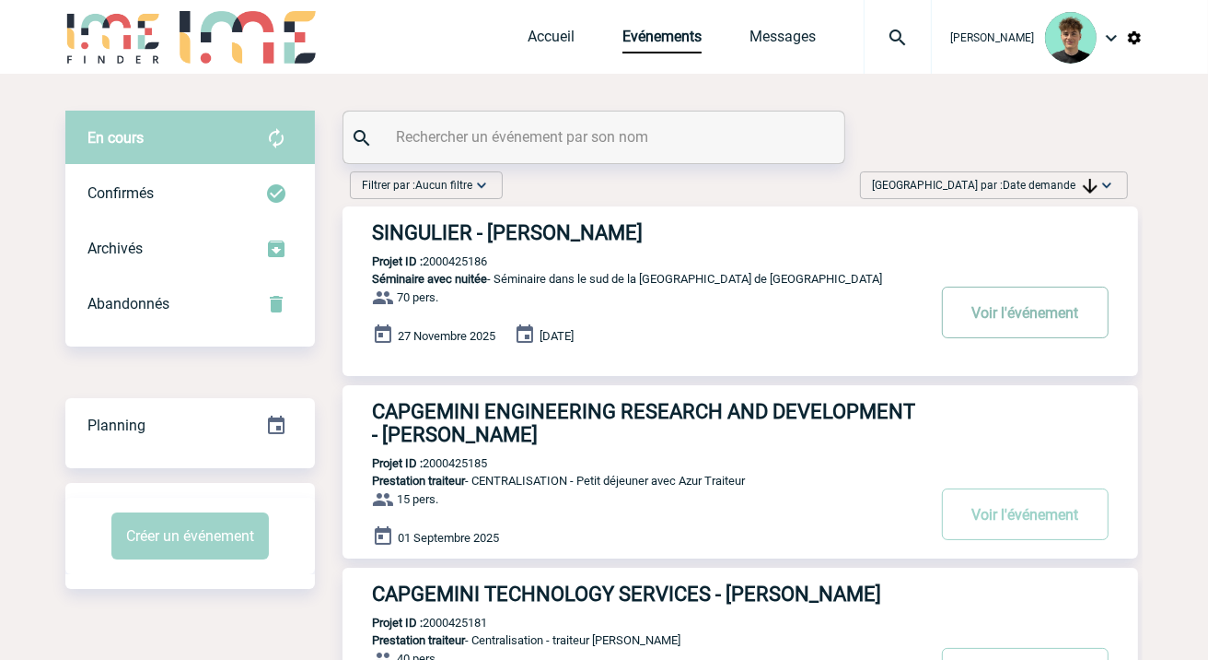
click at [1034, 309] on button "Voir l'événement" at bounding box center [1025, 312] width 167 height 52
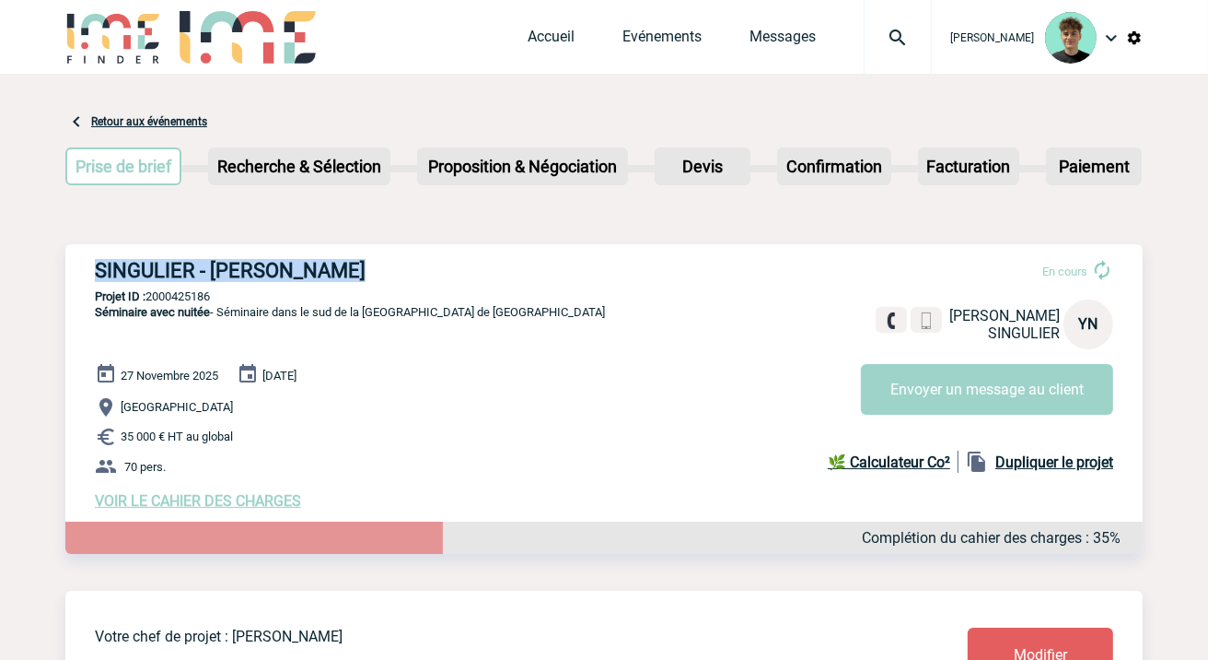
drag, startPoint x: 93, startPoint y: 263, endPoint x: 355, endPoint y: 253, distance: 261.8
click at [355, 253] on div "SINGULIER - [PERSON_NAME] En cours Yalda NORAEYI SINGULIER YN Envoyer un messag…" at bounding box center [604, 384] width 1078 height 280
copy h3 "SINGULIER - [PERSON_NAME]"
click at [175, 291] on p "Projet ID : 2000425186" at bounding box center [604, 296] width 1078 height 14
click at [175, 290] on p "Projet ID : 2000425186" at bounding box center [604, 296] width 1078 height 14
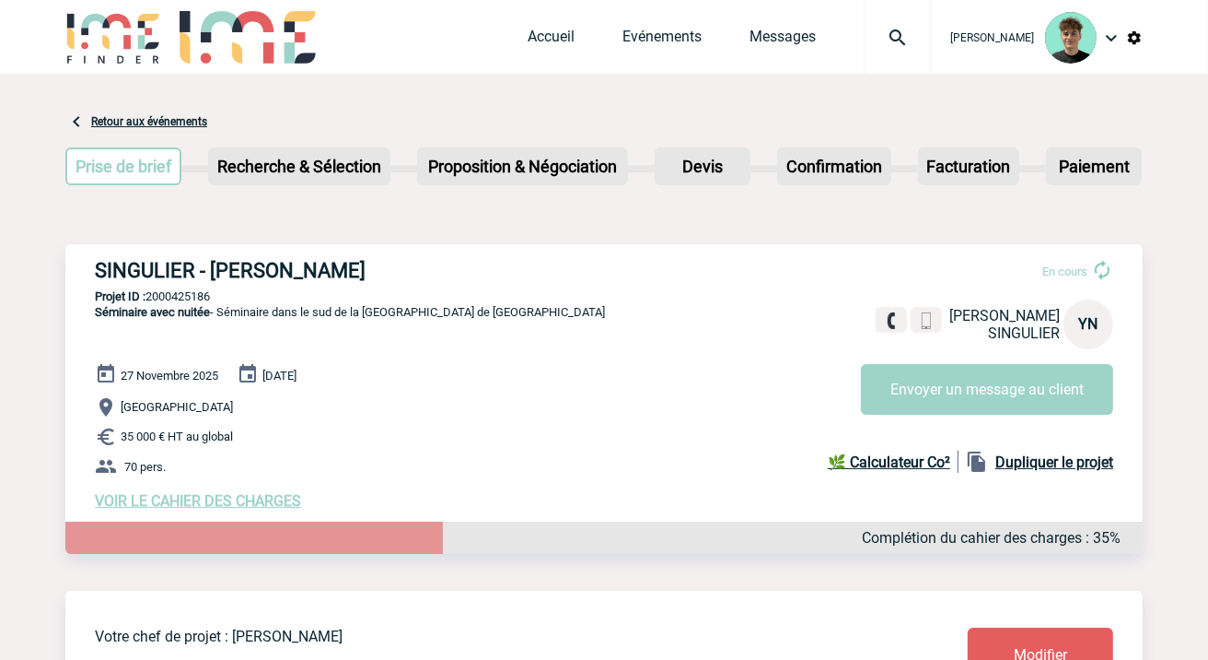
copy p "2000425186"
click at [200, 19] on img at bounding box center [248, 37] width 136 height 53
drag, startPoint x: 29, startPoint y: 78, endPoint x: 42, endPoint y: 66, distance: 18.3
drag, startPoint x: 107, startPoint y: 41, endPoint x: 116, endPoint y: 72, distance: 31.8
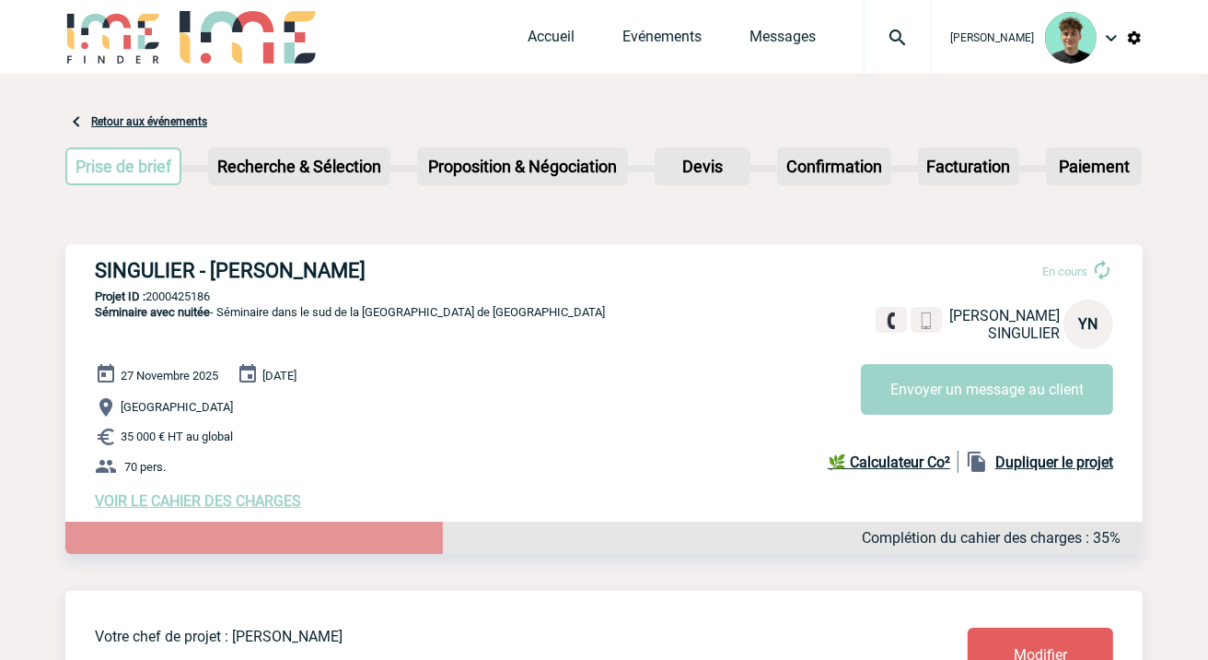
click at [107, 42] on img at bounding box center [113, 37] width 96 height 53
